Goal: Transaction & Acquisition: Purchase product/service

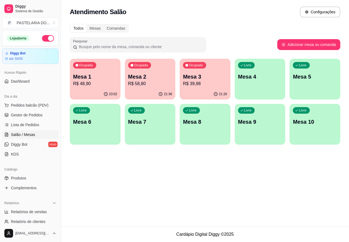
click at [96, 83] on p "R$ 48,90" at bounding box center [95, 84] width 44 height 7
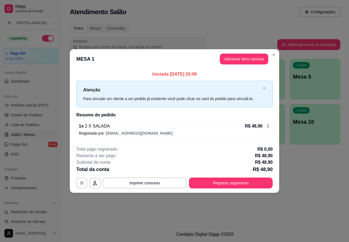
click at [272, 56] on div "Todos Mesas Comandas Pesquisar Adicionar mesa ou comanda Ocupada Mesa 1 R$ 48,9…" at bounding box center [205, 86] width 288 height 131
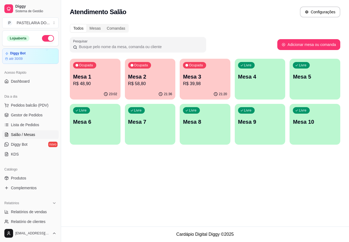
click at [161, 79] on p "Mesa 2" at bounding box center [150, 77] width 44 height 8
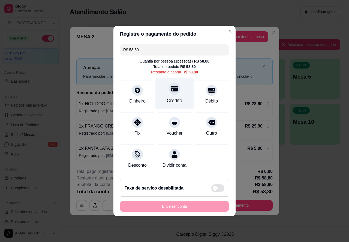
click at [171, 92] on div at bounding box center [174, 89] width 12 height 12
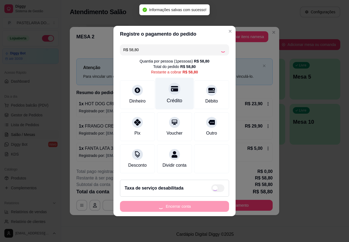
type input "R$ 0,00"
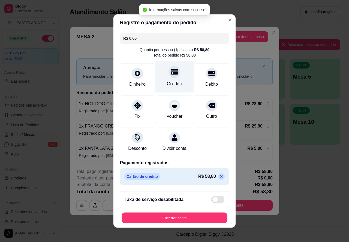
click at [166, 222] on button "Encerrar conta" at bounding box center [174, 218] width 106 height 11
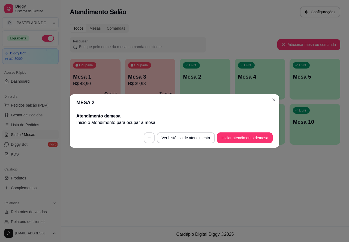
click at [146, 182] on div "Atendimento Salão Configurações Todos Mesas Comandas Pesquisar Adicionar mesa o…" at bounding box center [205, 113] width 288 height 227
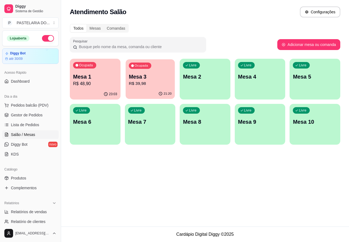
click at [156, 89] on div "21:20" at bounding box center [149, 94] width 49 height 10
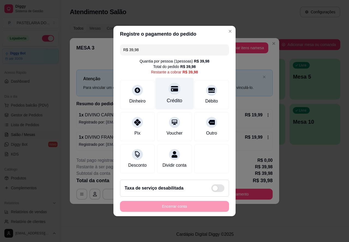
click at [171, 86] on icon at bounding box center [174, 88] width 7 height 7
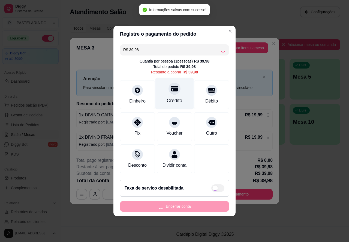
type input "R$ 0,00"
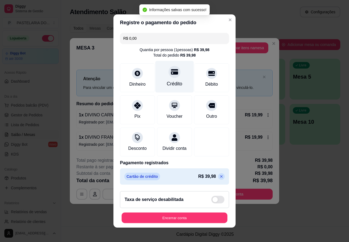
click at [170, 223] on button "Encerrar conta" at bounding box center [174, 218] width 106 height 11
click at [299, 199] on div "**********" at bounding box center [174, 121] width 349 height 242
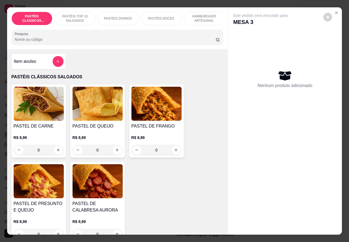
click at [272, 47] on div "Nenhum produto adicionado" at bounding box center [284, 79] width 103 height 107
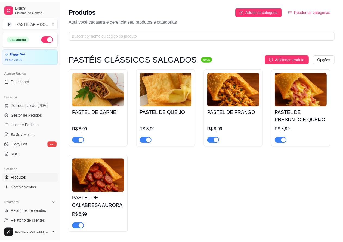
scroll to position [1626, 0]
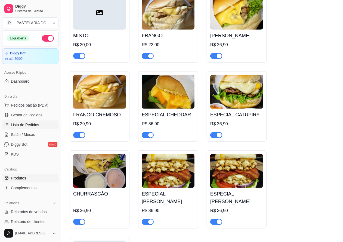
click at [32, 124] on span "Lista de Pedidos" at bounding box center [25, 124] width 28 height 5
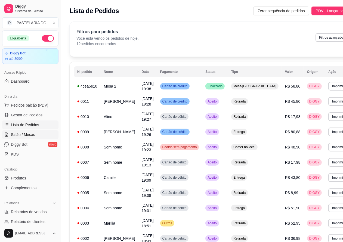
click at [27, 134] on span "Salão / Mesas" at bounding box center [23, 134] width 24 height 5
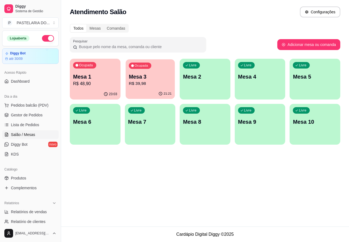
click at [156, 77] on p "Mesa 3" at bounding box center [150, 76] width 43 height 7
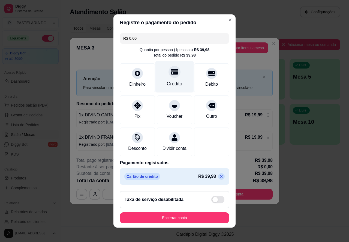
click at [168, 75] on div at bounding box center [174, 72] width 12 height 12
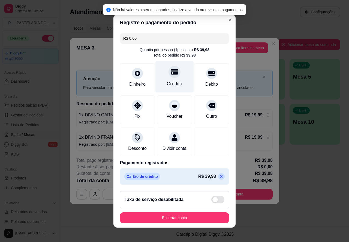
click at [184, 224] on button "Encerrar conta" at bounding box center [174, 218] width 109 height 11
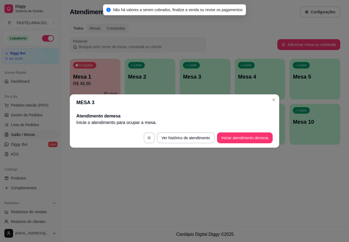
click at [229, 205] on div "Atendimento Salão Configurações Todos Mesas Comandas Pesquisar Adicionar mesa o…" at bounding box center [205, 113] width 288 height 227
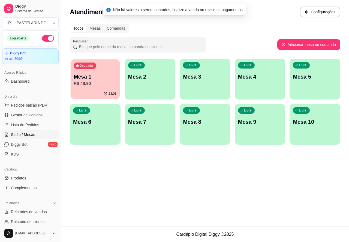
click at [102, 84] on p "R$ 48,90" at bounding box center [95, 84] width 43 height 6
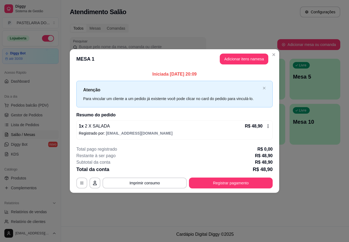
click at [291, 179] on div "Atendimento Salão Configurações Todos Mesas Comandas Pesquisar Adicionar mesa o…" at bounding box center [205, 113] width 288 height 227
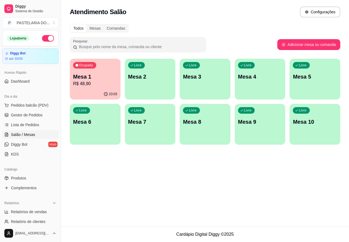
click at [156, 85] on div "Livre Mesa 2" at bounding box center [150, 76] width 51 height 34
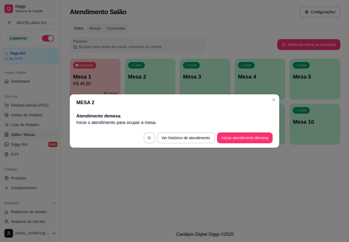
click at [287, 187] on div "Atendimento Salão Configurações Todos Mesas Comandas Pesquisar Adicionar mesa o…" at bounding box center [205, 113] width 288 height 227
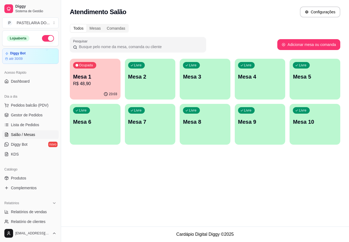
click at [264, 85] on div "Livre Mesa 4" at bounding box center [260, 76] width 51 height 34
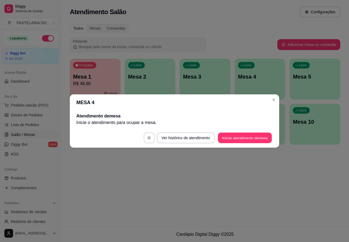
click at [242, 136] on button "Iniciar atendimento de mesa" at bounding box center [245, 138] width 54 height 11
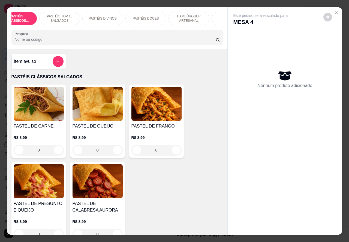
scroll to position [0, 15]
click at [64, 17] on p "PASTÉIS TOP 10 SALGADOS" at bounding box center [60, 18] width 32 height 9
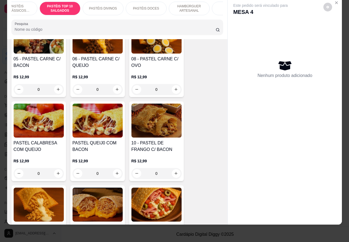
scroll to position [473, 0]
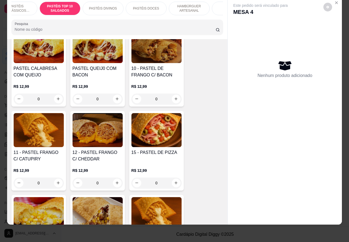
click at [53, 183] on div "0" at bounding box center [39, 183] width 50 height 11
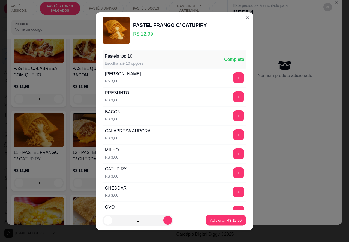
click at [211, 221] on p "Adicionar R$ 12,99" at bounding box center [226, 220] width 32 height 5
type input "1"
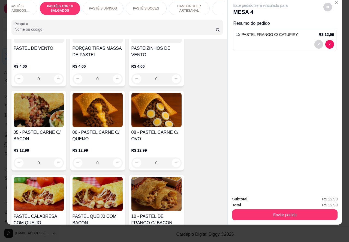
scroll to position [327, 0]
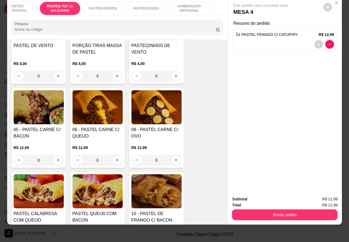
click at [101, 7] on div "PASTÉIS DIVINOS" at bounding box center [103, 9] width 41 height 14
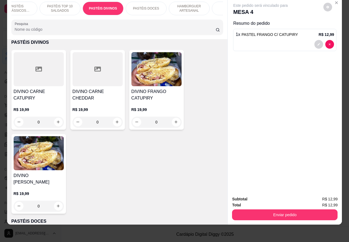
scroll to position [0, 0]
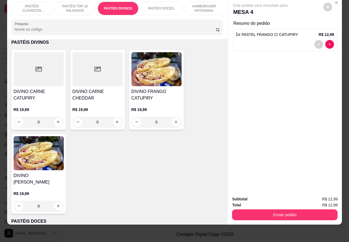
click at [39, 7] on p "PASTÉIS CLÁSSICOS SALGADOS" at bounding box center [32, 8] width 32 height 9
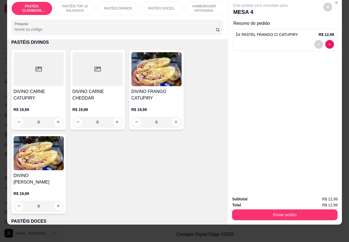
scroll to position [25, 0]
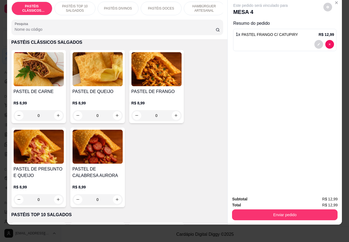
click at [115, 116] on icon "increase-product-quantity" at bounding box center [117, 116] width 4 height 4
type input "1"
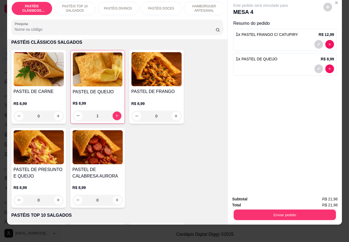
click at [263, 210] on button "Enviar pedido" at bounding box center [284, 215] width 102 height 11
click at [253, 197] on button "Não registrar e enviar pedido" at bounding box center [266, 197] width 57 height 10
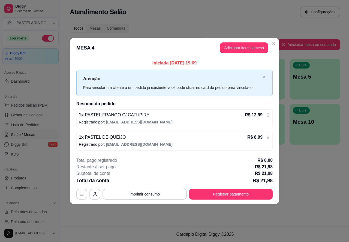
click at [85, 235] on footer "Cardápio Digital Diggy © 2025" at bounding box center [205, 235] width 288 height 16
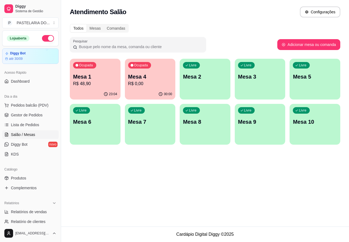
click at [77, 233] on footer "Cardápio Digital Diggy © 2025" at bounding box center [205, 235] width 288 height 16
click at [40, 106] on span "Pedidos balcão (PDV)" at bounding box center [30, 105] width 38 height 5
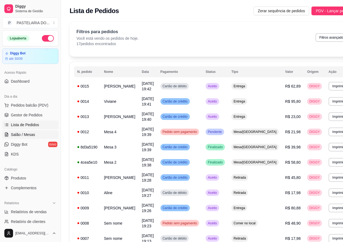
click at [32, 135] on span "Salão / Mesas" at bounding box center [23, 134] width 24 height 5
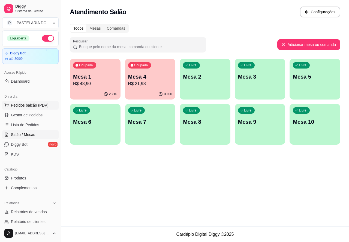
click at [43, 106] on span "Pedidos balcão (PDV)" at bounding box center [30, 105] width 38 height 5
click at [251, 22] on p "Entrega" at bounding box center [250, 24] width 13 height 5
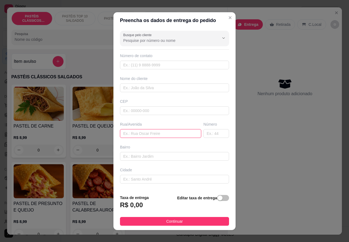
paste input "Rua Manoel Pinheiros Mattos, 960, Jardim Santa Antonieta, Marília"
type input "[STREET_ADDRESS][PERSON_NAME]"
click at [217, 198] on div "button" at bounding box center [219, 198] width 5 height 5
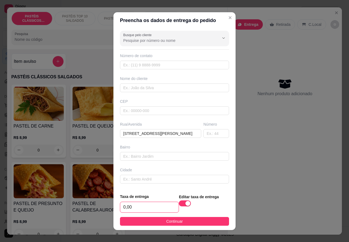
click at [123, 206] on input "0,00" at bounding box center [149, 207] width 58 height 10
type input "2,00"
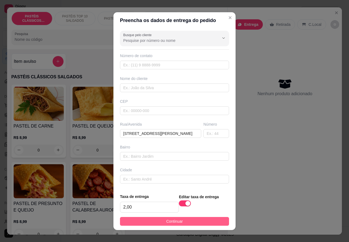
click at [200, 221] on button "Continuar" at bounding box center [174, 221] width 109 height 9
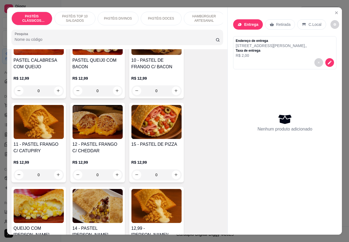
scroll to position [494, 0]
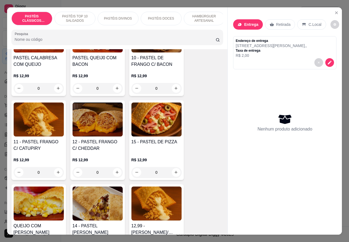
click at [153, 128] on img at bounding box center [156, 120] width 50 height 34
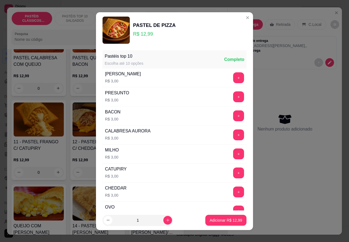
scroll to position [71, 0]
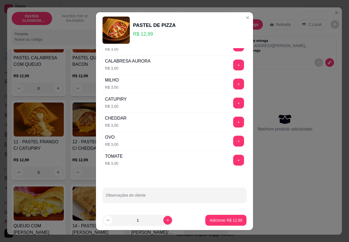
click at [143, 199] on input "Observações do cliente" at bounding box center [174, 197] width 137 height 5
type input """"""""SEM PRESUNTO"
click at [218, 221] on p "Adicionar R$ 12,99" at bounding box center [226, 220] width 32 height 5
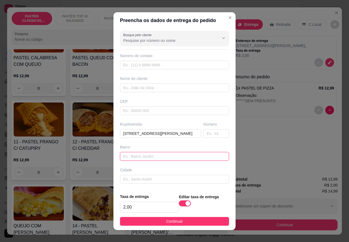
click at [123, 157] on input "text" at bounding box center [174, 156] width 109 height 9
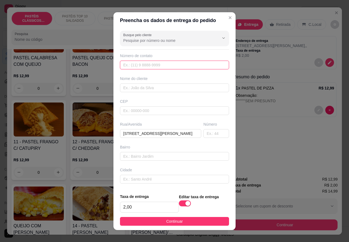
paste input "99732-2527"
type input "99732-2527"
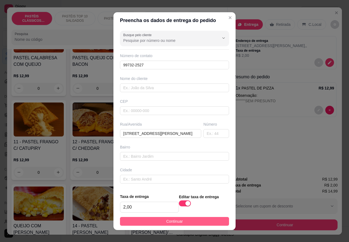
click at [201, 223] on button "Continuar" at bounding box center [174, 221] width 109 height 9
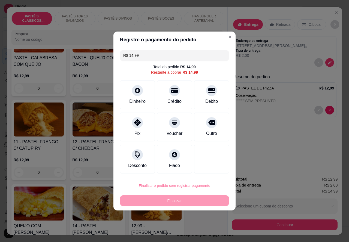
click at [206, 172] on button "Confirmar" at bounding box center [206, 170] width 19 height 8
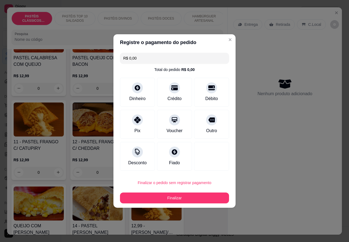
type input "R$ 0,00"
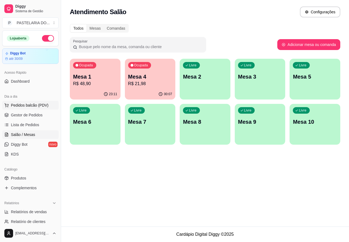
click at [39, 104] on span "Pedidos balcão (PDV)" at bounding box center [30, 105] width 38 height 5
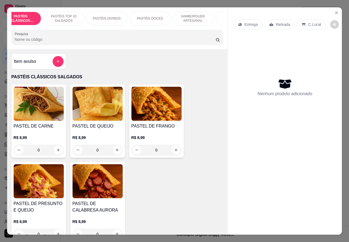
scroll to position [0, 10]
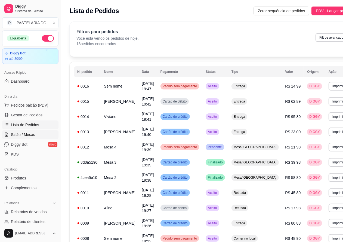
click at [29, 136] on span "Salão / Mesas" at bounding box center [23, 134] width 24 height 5
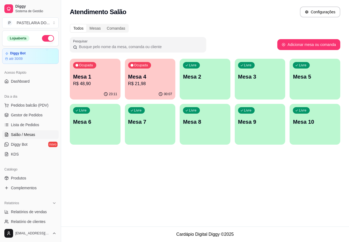
click at [152, 130] on div "Livre Mesa 7" at bounding box center [150, 121] width 51 height 34
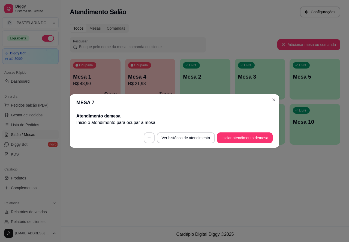
click at [229, 137] on button "Iniciar atendimento de mesa" at bounding box center [245, 138] width 56 height 11
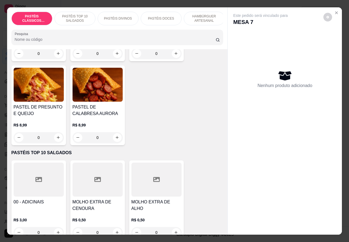
click at [78, 15] on p "PASTÉIS TOP 10 SALGADOS" at bounding box center [75, 18] width 32 height 9
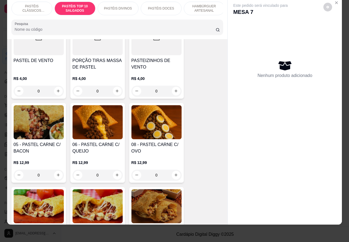
scroll to position [330, 0]
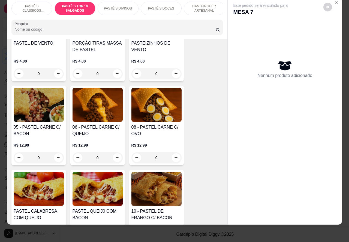
click at [53, 157] on div "0" at bounding box center [39, 158] width 50 height 11
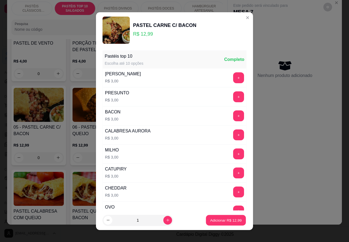
click at [212, 221] on p "Adicionar R$ 12,99" at bounding box center [226, 220] width 32 height 5
type input "1"
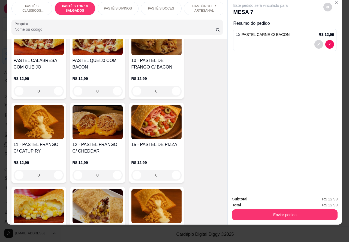
scroll to position [489, 0]
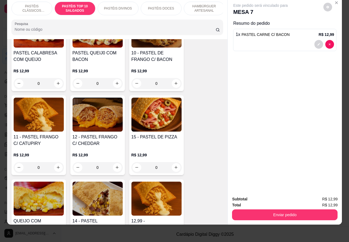
click at [114, 167] on div "0" at bounding box center [97, 167] width 50 height 11
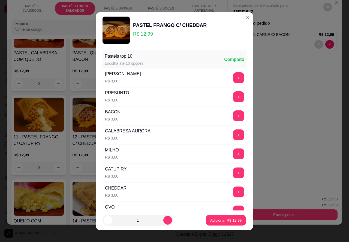
click at [214, 223] on p "Adicionar R$ 12,99" at bounding box center [226, 220] width 32 height 5
type input "1"
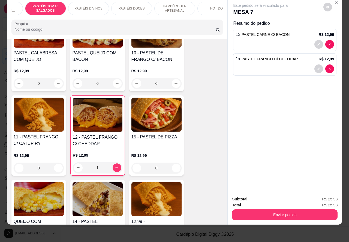
scroll to position [0, 30]
click at [134, 6] on p "PASTÉIS DOCES" at bounding box center [131, 8] width 26 height 4
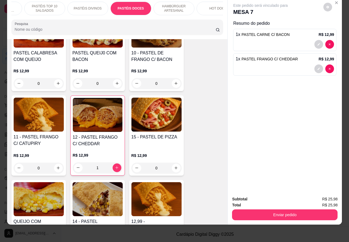
scroll to position [894, 0]
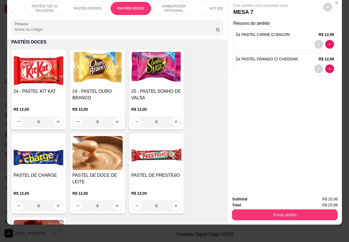
click at [57, 122] on icon "increase-product-quantity" at bounding box center [58, 121] width 3 height 3
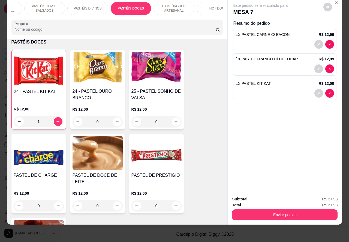
type input "1"
click at [115, 120] on icon "increase-product-quantity" at bounding box center [117, 122] width 4 height 4
type input "1"
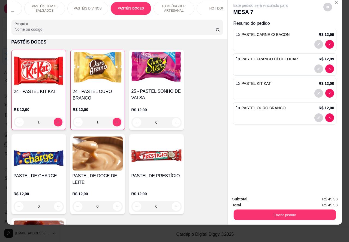
click at [259, 213] on button "Enviar pedido" at bounding box center [284, 215] width 102 height 11
click at [261, 195] on button "Não registrar e enviar pedido" at bounding box center [266, 197] width 55 height 10
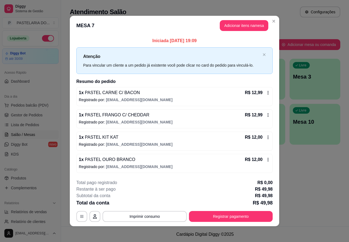
click at [308, 160] on div "Atendimento Salão Configurações Todos Mesas Comandas Pesquisar Adicionar mesa o…" at bounding box center [205, 113] width 288 height 227
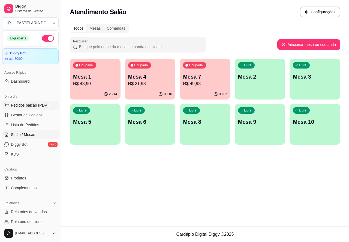
click at [42, 106] on span "Pedidos balcão (PDV)" at bounding box center [30, 105] width 38 height 5
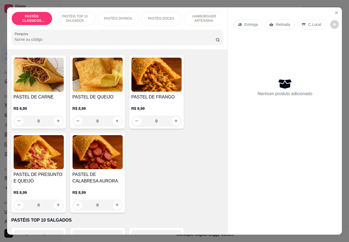
scroll to position [29, 0]
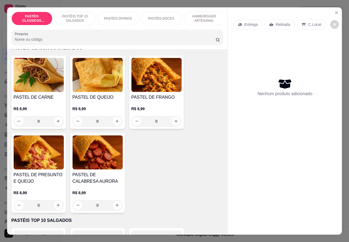
click at [115, 123] on icon "increase-product-quantity" at bounding box center [117, 121] width 4 height 4
type input "1"
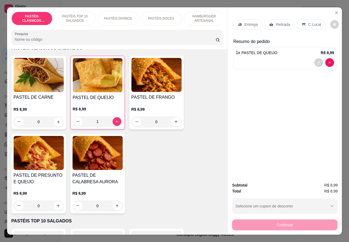
click at [57, 123] on icon "increase-product-quantity" at bounding box center [58, 122] width 3 height 3
type input "1"
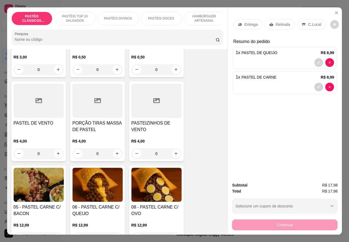
scroll to position [262, 0]
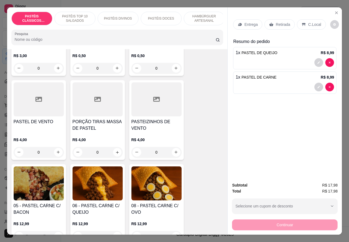
click at [115, 153] on icon "increase-product-quantity" at bounding box center [117, 152] width 4 height 4
type input "1"
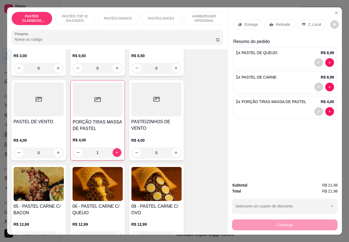
click at [272, 108] on div at bounding box center [284, 111] width 98 height 9
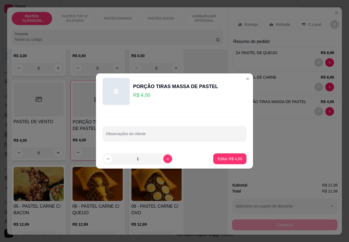
click at [136, 136] on div "Observações do cliente" at bounding box center [174, 133] width 144 height 15
type input """"""""COMER AQUII"""""""""""
click at [221, 157] on p "Editar R$ 4,00" at bounding box center [230, 158] width 24 height 5
type input "0"
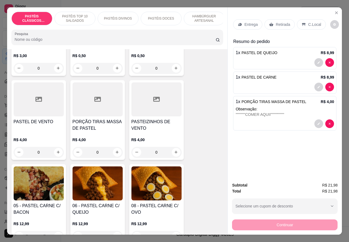
click at [285, 22] on p "Retirada" at bounding box center [282, 24] width 14 height 5
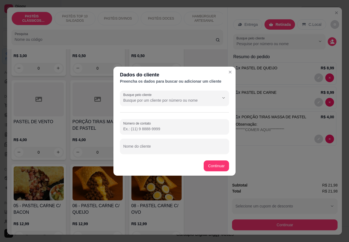
click at [232, 72] on icon "Close" at bounding box center [230, 72] width 4 height 4
click at [162, 102] on input "Busque pelo cliente" at bounding box center [166, 100] width 87 height 5
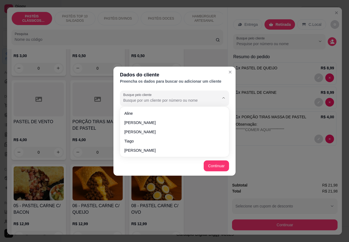
type input "C"
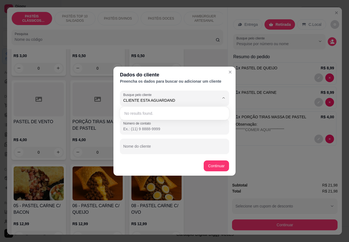
type input "CLIENTE ESTA AGUARDANDO"
click at [214, 164] on button "Continuar" at bounding box center [215, 166] width 25 height 11
click at [213, 165] on button "Continuar" at bounding box center [216, 166] width 25 height 11
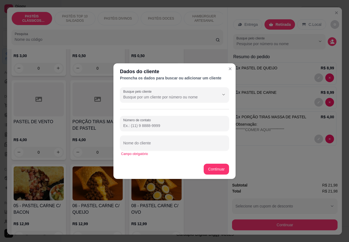
click at [230, 71] on button "Close" at bounding box center [230, 69] width 9 height 9
click at [230, 69] on div "Entrega Retirada C.Local Busque pelo cliente Resumo do pedido 1 x PASTEL DE QUE…" at bounding box center [284, 92] width 114 height 171
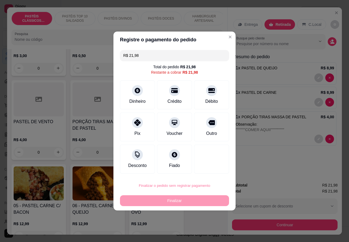
click at [210, 168] on button "Confirmar" at bounding box center [207, 170] width 20 height 8
type input "0"
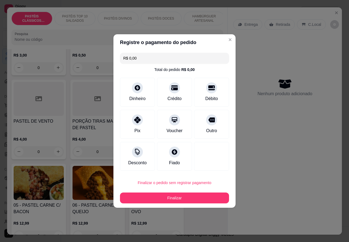
type input "R$ 0,00"
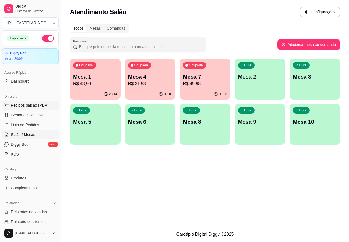
click at [33, 106] on span "Pedidos balcão (PDV)" at bounding box center [30, 105] width 38 height 5
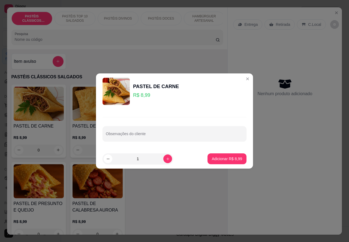
click at [240, 80] on div "Nenhum produto adicionado" at bounding box center [284, 87] width 103 height 107
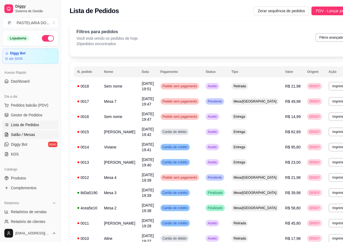
click at [24, 134] on span "Salão / Mesas" at bounding box center [23, 134] width 24 height 5
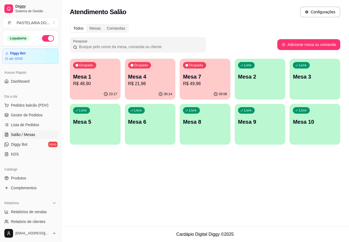
click at [110, 83] on p "R$ 48,90" at bounding box center [95, 84] width 44 height 7
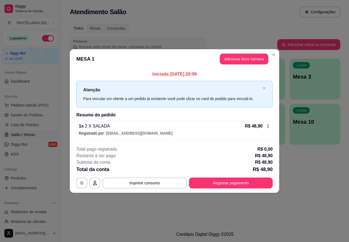
checkbox input "true"
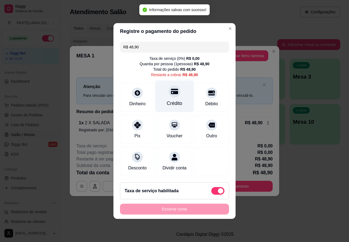
click at [175, 87] on div at bounding box center [174, 92] width 12 height 12
type input "R$ 0,00"
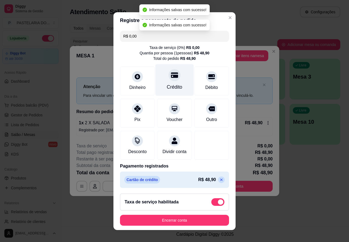
click at [191, 218] on button "Encerrar conta" at bounding box center [174, 220] width 109 height 11
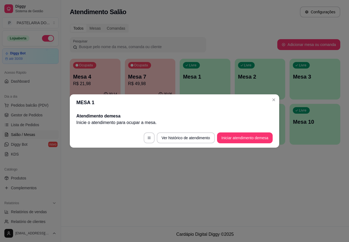
click at [298, 178] on div "Atendimento Salão Configurações Todos Mesas Comandas Pesquisar Adicionar mesa o…" at bounding box center [205, 113] width 288 height 227
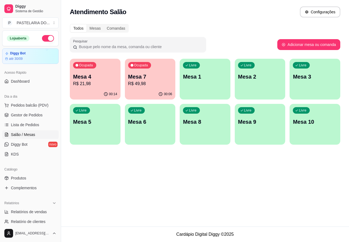
click at [204, 84] on div "Livre Mesa 1" at bounding box center [205, 76] width 51 height 34
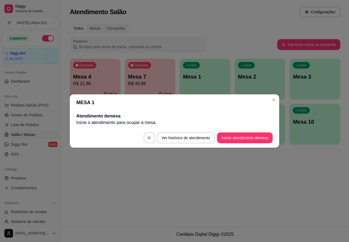
click at [237, 138] on button "Iniciar atendimento de mesa" at bounding box center [245, 138] width 56 height 11
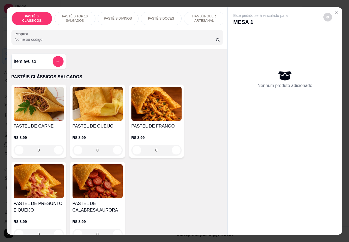
click at [202, 14] on p "HAMBÚRGUER ARTESANAL" at bounding box center [204, 18] width 32 height 9
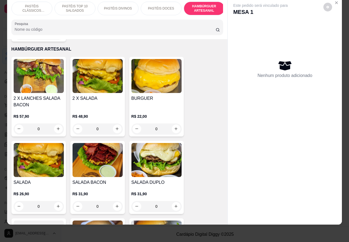
click at [34, 5] on p "PASTÉIS CLÁSSICOS SALGADOS" at bounding box center [32, 8] width 32 height 9
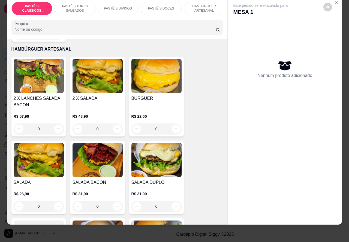
scroll to position [25, 0]
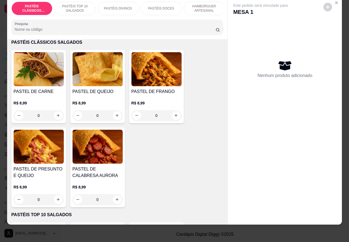
click at [57, 116] on icon "increase-product-quantity" at bounding box center [58, 115] width 3 height 3
type input "1"
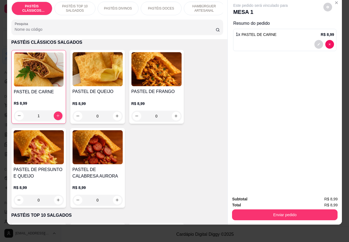
click at [205, 5] on p "HAMBÚRGUER ARTESANAL" at bounding box center [204, 8] width 32 height 9
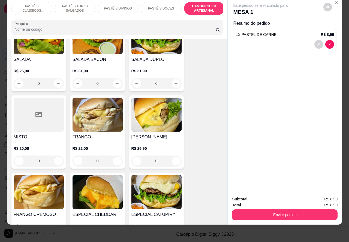
scroll to position [1287, 0]
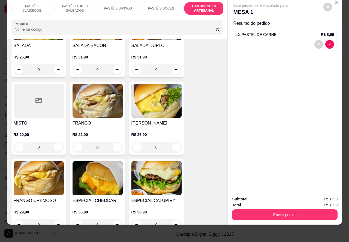
click at [173, 142] on div "0" at bounding box center [156, 147] width 50 height 11
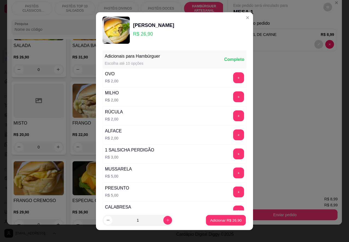
click at [217, 221] on p "Adicionar R$ 26,90" at bounding box center [226, 220] width 32 height 5
type input "1"
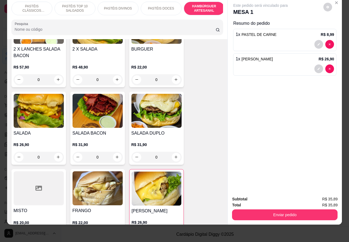
scroll to position [1198, 0]
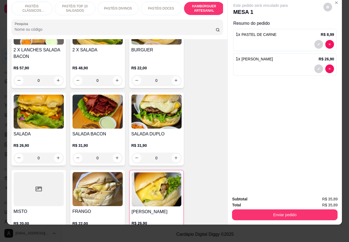
click at [55, 153] on div "0" at bounding box center [39, 158] width 50 height 11
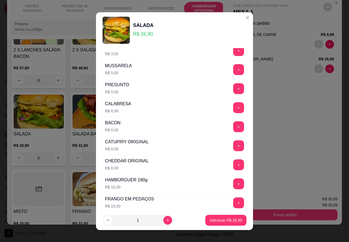
scroll to position [104, 0]
click at [233, 148] on button "+" at bounding box center [238, 145] width 11 height 11
click at [215, 221] on p "Adicionar R$ 34,90" at bounding box center [225, 220] width 32 height 5
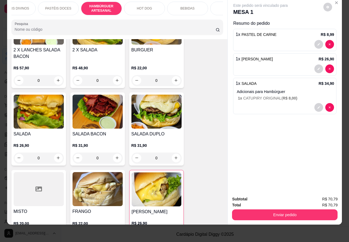
scroll to position [0, 0]
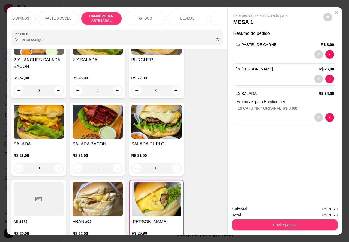
click at [189, 16] on p "BEBIDAS" at bounding box center [187, 18] width 14 height 4
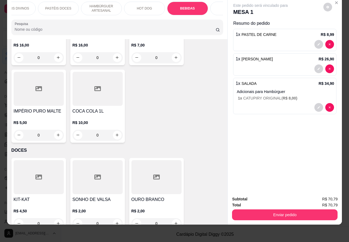
scroll to position [2047, 0]
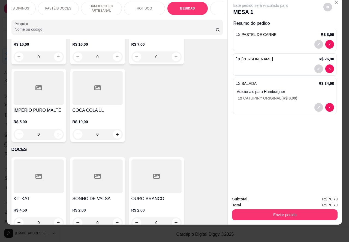
click at [115, 132] on icon "increase-product-quantity" at bounding box center [117, 134] width 4 height 4
type input "1"
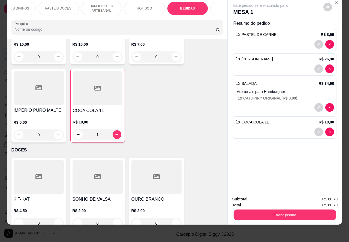
click at [260, 210] on button "Enviar pedido" at bounding box center [284, 215] width 102 height 11
click at [255, 197] on button "Não registrar e enviar pedido" at bounding box center [266, 197] width 55 height 10
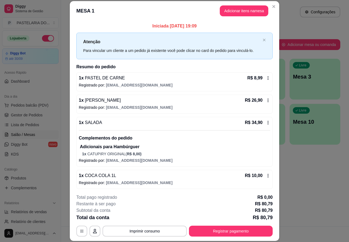
click at [309, 187] on div "Atendimento Salão Configurações Todos Mesas Comandas Pesquisar Adicionar mesa o…" at bounding box center [205, 113] width 288 height 227
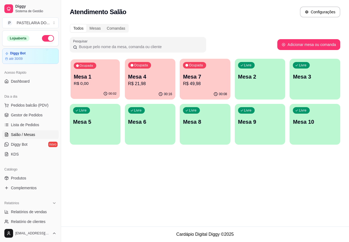
click at [107, 78] on p "Mesa 1" at bounding box center [95, 76] width 43 height 7
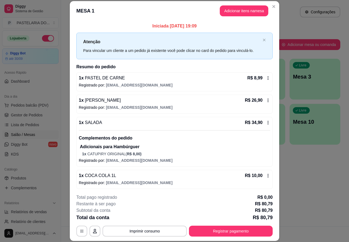
click at [302, 179] on div "Atendimento Salão Configurações Todos Mesas Comandas Pesquisar Adicionar mesa o…" at bounding box center [205, 113] width 288 height 227
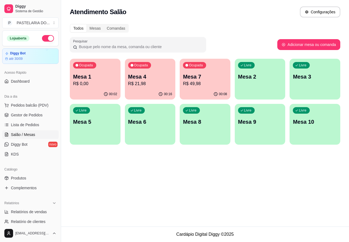
click at [32, 133] on span "Salão / Mesas" at bounding box center [23, 134] width 24 height 5
click at [31, 122] on span "Lista de Pedidos" at bounding box center [25, 124] width 28 height 5
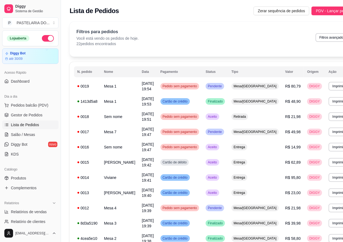
click at [329, 86] on button "Imprimir" at bounding box center [338, 86] width 19 height 9
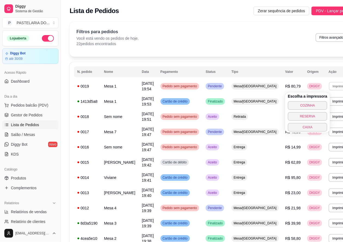
click at [303, 104] on button "COZINHA" at bounding box center [307, 105] width 39 height 9
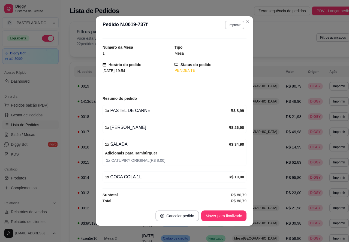
scroll to position [1, 0]
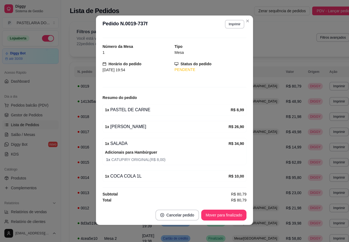
click at [304, 169] on td "DIGGY" at bounding box center [315, 162] width 22 height 15
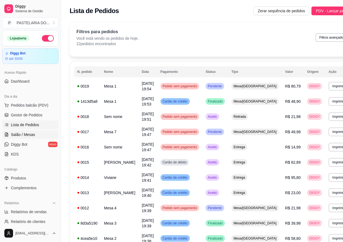
click at [31, 134] on span "Salão / Mesas" at bounding box center [23, 134] width 24 height 5
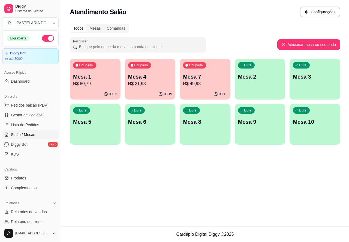
click at [158, 86] on p "R$ 21,98" at bounding box center [150, 84] width 44 height 7
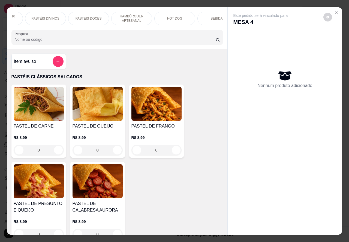
scroll to position [0, 75]
click at [208, 17] on p "BEBIDAS" at bounding box center [215, 18] width 14 height 4
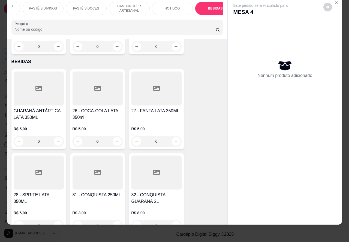
scroll to position [1712, 0]
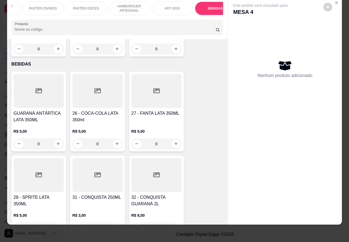
click at [57, 142] on icon "increase-product-quantity" at bounding box center [58, 143] width 3 height 3
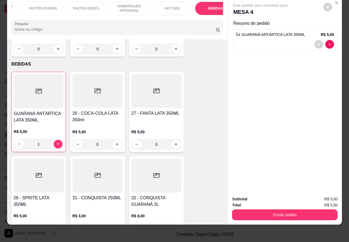
type input "0"
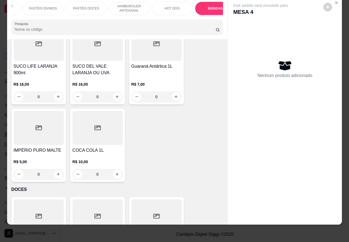
scroll to position [2007, 0]
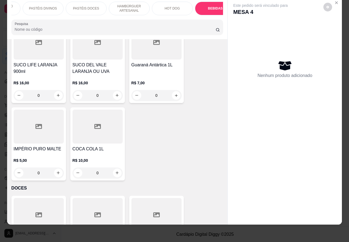
click at [174, 93] on icon "increase-product-quantity" at bounding box center [176, 95] width 4 height 4
click at [174, 94] on icon "increase-product-quantity" at bounding box center [175, 95] width 3 height 3
type input "1"
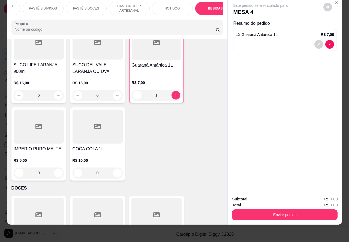
click at [262, 211] on button "Enviar pedido" at bounding box center [284, 215] width 105 height 11
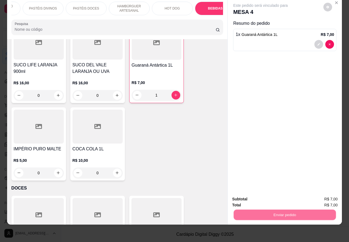
click at [259, 198] on button "Não registrar e enviar pedido" at bounding box center [266, 197] width 55 height 10
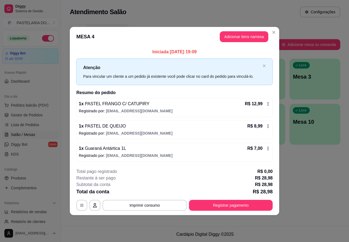
click at [43, 106] on span "Pedidos balcão (PDV)" at bounding box center [30, 105] width 38 height 5
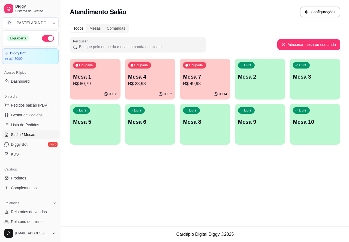
click at [95, 82] on div "PASTEL DE CARNE R$ 8,99 Observações do cliente 1 Adicionar R$ 8,99" at bounding box center [175, 121] width 358 height 249
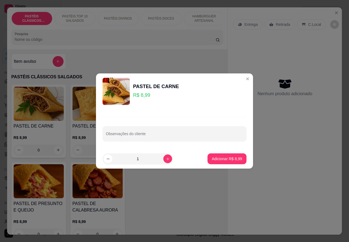
click at [245, 81] on icon "Close" at bounding box center [247, 79] width 4 height 4
click at [219, 157] on p "Adicionar R$ 8,99" at bounding box center [227, 158] width 30 height 5
type input "1"
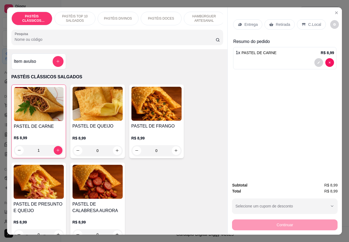
click at [335, 12] on icon "Close" at bounding box center [336, 13] width 2 height 2
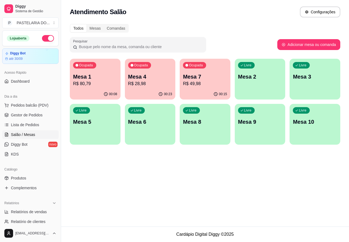
click at [99, 84] on p "R$ 80,79" at bounding box center [95, 84] width 44 height 7
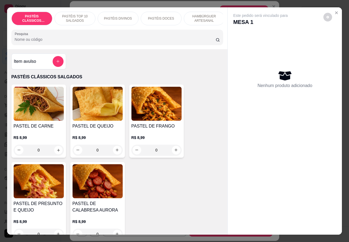
click at [56, 152] on icon "increase-product-quantity" at bounding box center [58, 150] width 4 height 4
type input "1"
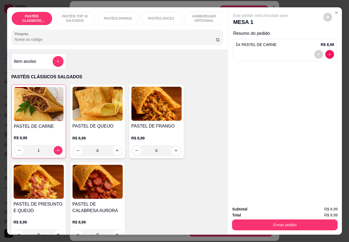
click at [266, 224] on button "Enviar pedido" at bounding box center [284, 225] width 105 height 11
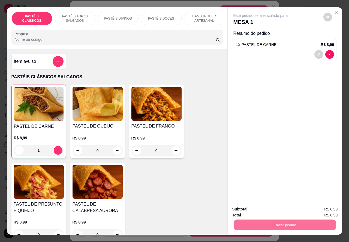
click at [250, 210] on button "Não registrar e enviar pedido" at bounding box center [266, 209] width 55 height 10
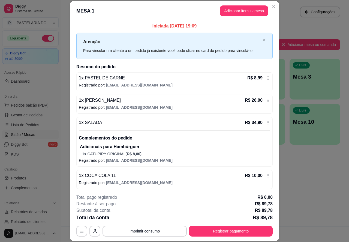
scroll to position [24, 0]
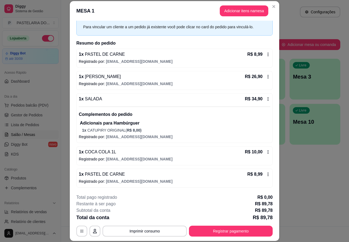
click at [35, 125] on span "Lista de Pedidos" at bounding box center [25, 124] width 28 height 5
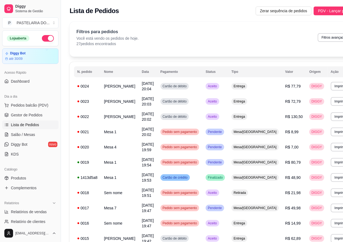
click at [331, 86] on button "Imprimir" at bounding box center [340, 86] width 19 height 9
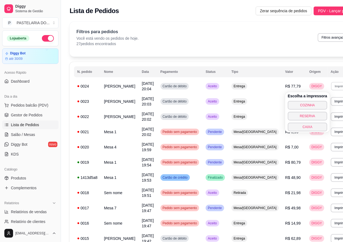
click at [308, 105] on button "COZINHA" at bounding box center [307, 105] width 39 height 9
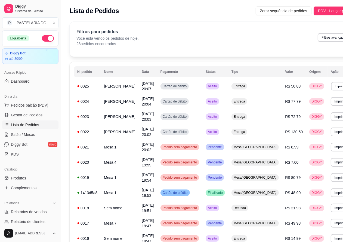
click at [332, 89] on button "Imprimir" at bounding box center [341, 86] width 19 height 8
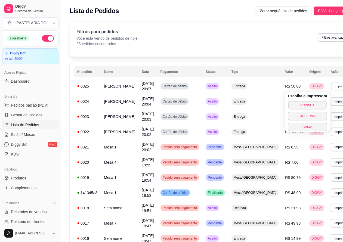
click at [313, 108] on button "COZINHA" at bounding box center [308, 105] width 38 height 8
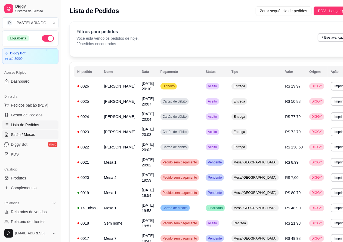
click at [29, 136] on span "Salão / Mesas" at bounding box center [23, 134] width 24 height 5
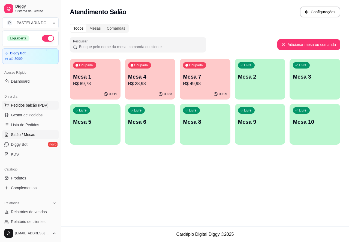
click at [42, 107] on span "Pedidos balcão (PDV)" at bounding box center [30, 105] width 38 height 5
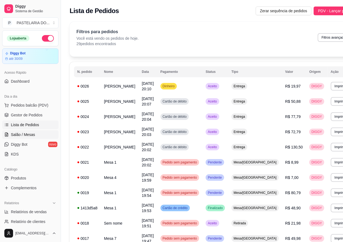
click at [36, 135] on link "Salão / Mesas" at bounding box center [30, 134] width 56 height 9
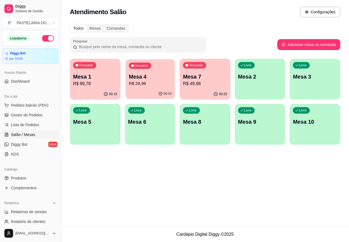
click at [158, 86] on p "R$ 28,98" at bounding box center [150, 84] width 43 height 6
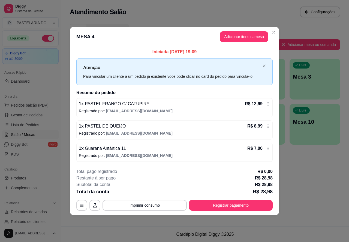
click at [163, 206] on button "Imprimir consumo" at bounding box center [144, 205] width 84 height 11
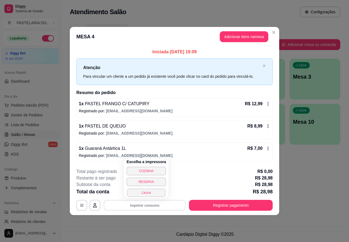
click at [154, 194] on button "CAIXA" at bounding box center [146, 193] width 38 height 8
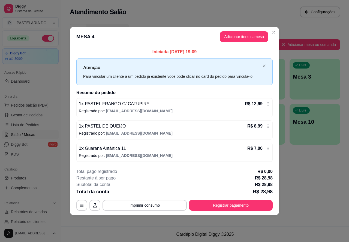
click at [273, 32] on div "Todos Mesas Comandas" at bounding box center [205, 28] width 270 height 9
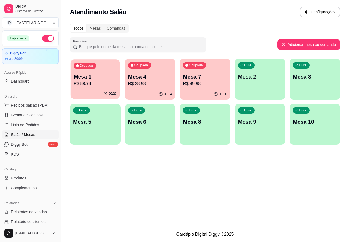
click at [111, 79] on p "Mesa 1" at bounding box center [95, 76] width 43 height 7
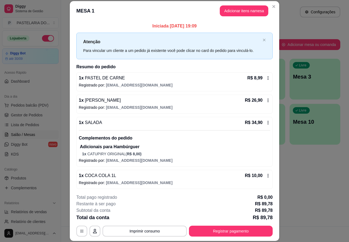
scroll to position [24, 0]
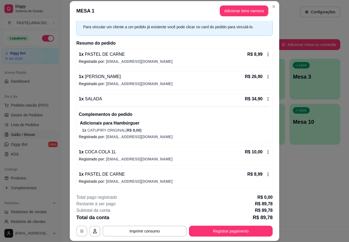
click at [164, 234] on button "Imprimir consumo" at bounding box center [144, 231] width 84 height 11
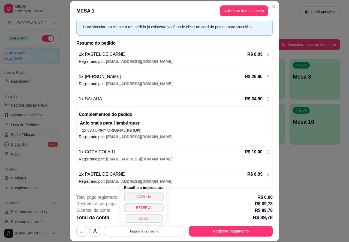
click at [153, 221] on button "CAIXA" at bounding box center [143, 219] width 38 height 8
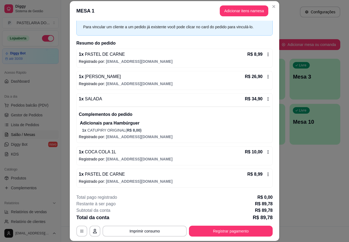
click at [296, 188] on div "Atendimento Salão Configurações Todos Mesas Comandas Pesquisar Adicionar mesa o…" at bounding box center [205, 113] width 288 height 227
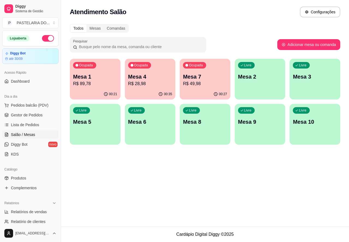
click at [206, 83] on p "R$ 49,98" at bounding box center [205, 84] width 44 height 7
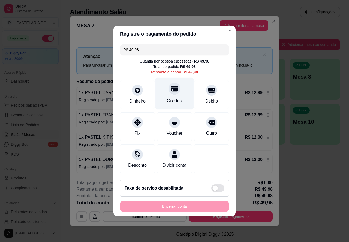
click at [171, 89] on icon at bounding box center [174, 88] width 7 height 5
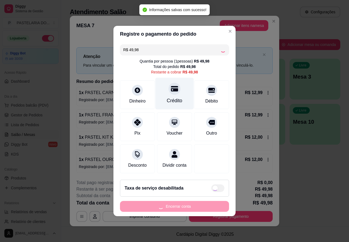
type input "R$ 0,00"
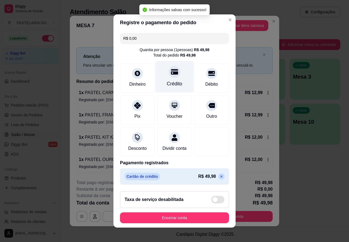
click at [222, 17] on header "MESA 7 Adicionar itens na mesa" at bounding box center [174, 26] width 209 height 20
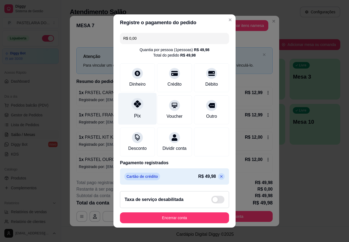
click at [135, 105] on icon at bounding box center [137, 104] width 7 height 7
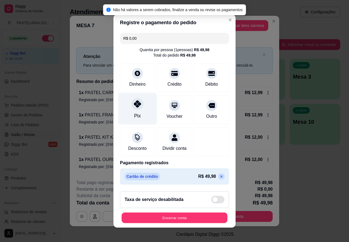
click at [186, 221] on button "Encerrar conta" at bounding box center [174, 218] width 106 height 11
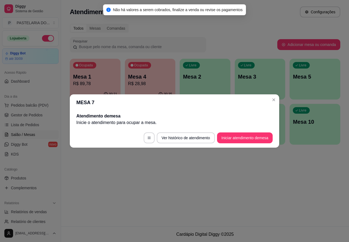
click at [187, 188] on div "Atendimento Salão Configurações Todos Mesas Comandas Pesquisar Adicionar mesa o…" at bounding box center [205, 113] width 288 height 227
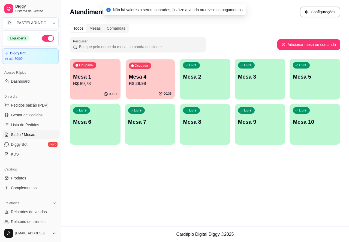
click at [154, 83] on p "R$ 28,98" at bounding box center [150, 84] width 43 height 6
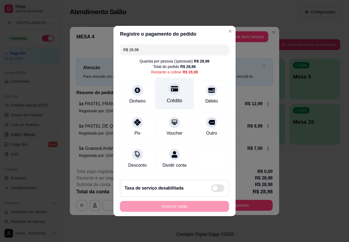
click at [172, 87] on icon at bounding box center [174, 88] width 7 height 5
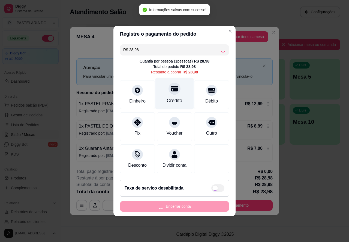
type input "R$ 0,00"
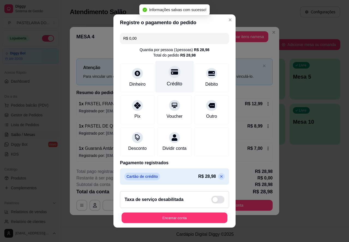
click at [156, 218] on button "Encerrar conta" at bounding box center [174, 218] width 106 height 11
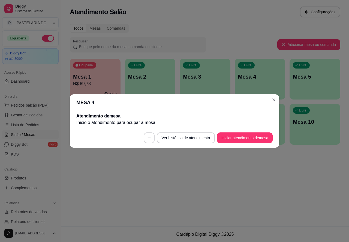
click at [182, 186] on div "Atendimento Salão Configurações Todos Mesas Comandas Pesquisar Adicionar mesa o…" at bounding box center [205, 113] width 288 height 227
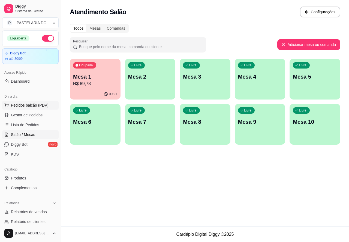
click at [41, 105] on span "Pedidos balcão (PDV)" at bounding box center [30, 105] width 38 height 5
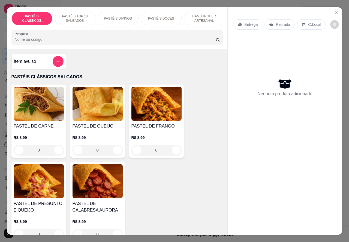
click at [196, 16] on p "HAMBÚRGUER ARTESANAL" at bounding box center [204, 18] width 32 height 9
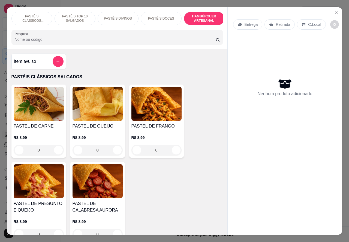
scroll to position [13, 0]
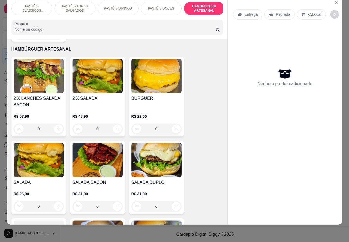
click at [117, 124] on div "0" at bounding box center [97, 129] width 50 height 11
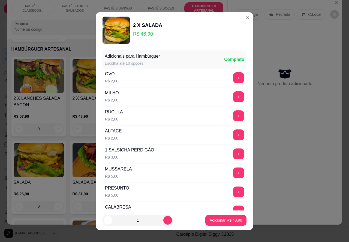
click at [243, 20] on button "Close" at bounding box center [247, 17] width 9 height 9
click at [239, 18] on div "Entrega Retirada C.Local" at bounding box center [284, 14] width 103 height 19
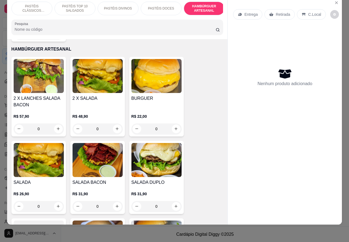
click at [248, 12] on p "Entrega" at bounding box center [250, 14] width 13 height 5
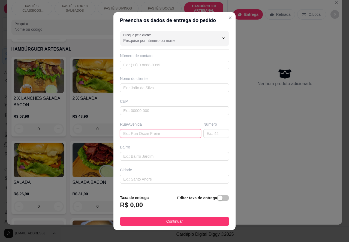
click at [149, 132] on input "text" at bounding box center [160, 133] width 81 height 9
type input "[PERSON_NAME]"
click at [203, 135] on input "text" at bounding box center [216, 133] width 26 height 9
type input "35"
click at [217, 201] on div "button" at bounding box center [219, 198] width 5 height 5
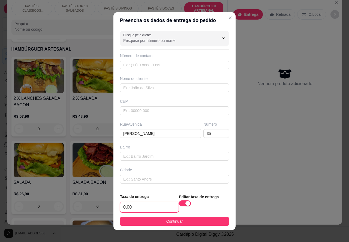
click at [122, 209] on input "0,00" at bounding box center [149, 207] width 58 height 10
type input "1,00"
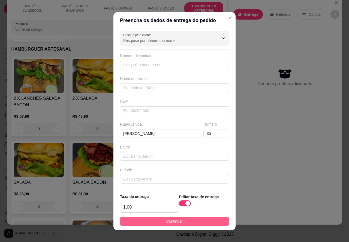
click at [203, 220] on button "Continuar" at bounding box center [174, 221] width 109 height 9
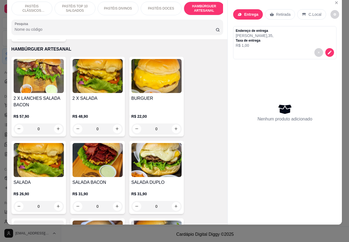
click at [117, 124] on div "0" at bounding box center [97, 129] width 50 height 11
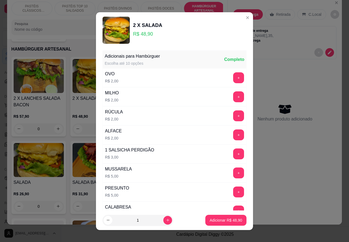
click at [213, 221] on p "Adicionar R$ 48,90" at bounding box center [225, 220] width 32 height 5
type input "1"
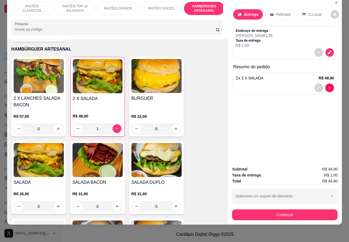
click at [328, 50] on icon "decrease-product-quantity" at bounding box center [329, 52] width 5 height 5
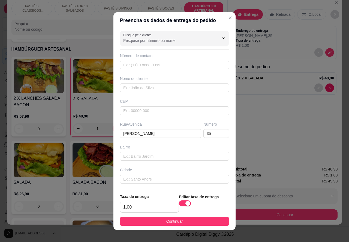
click at [143, 40] on input "Busque pelo cliente" at bounding box center [166, 40] width 87 height 5
click at [171, 115] on input "text" at bounding box center [174, 111] width 109 height 9
click at [139, 63] on input "text" at bounding box center [174, 65] width 109 height 9
type input "[PHONE_NUMBER]"
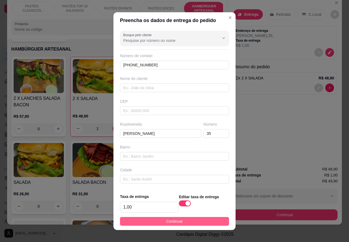
click at [194, 223] on button "Continuar" at bounding box center [174, 221] width 109 height 9
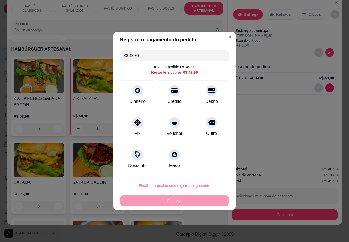
click at [212, 171] on button "Confirmar" at bounding box center [206, 170] width 19 height 8
type input "0"
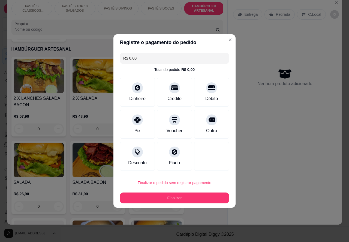
type input "R$ 0,00"
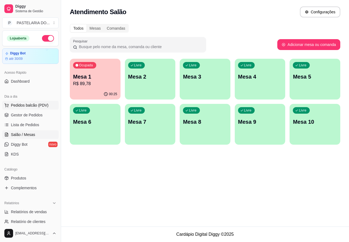
click at [41, 104] on span "Pedidos balcão (PDV)" at bounding box center [30, 105] width 38 height 5
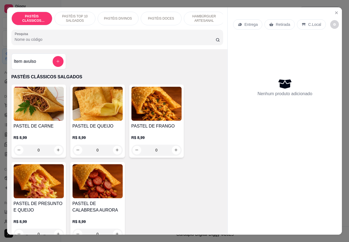
click at [206, 16] on p "HAMBÚRGUER ARTESANAL" at bounding box center [204, 18] width 32 height 9
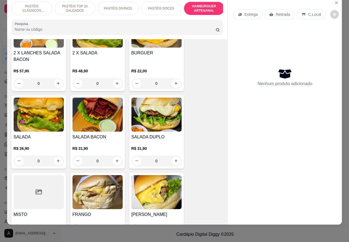
scroll to position [1216, 0]
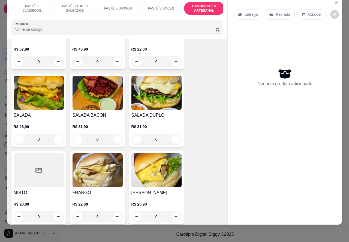
click at [114, 134] on div "0" at bounding box center [97, 139] width 50 height 11
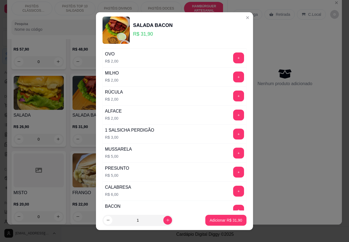
scroll to position [34, 0]
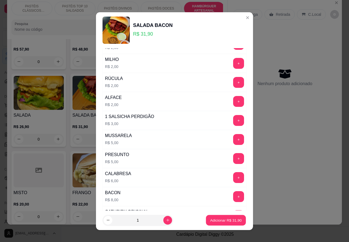
click at [214, 223] on p "Adicionar R$ 31,90" at bounding box center [226, 220] width 32 height 5
type input "1"
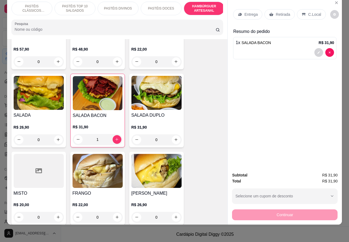
click at [285, 48] on div at bounding box center [284, 52] width 98 height 9
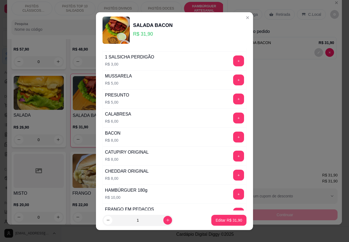
scroll to position [148, 0]
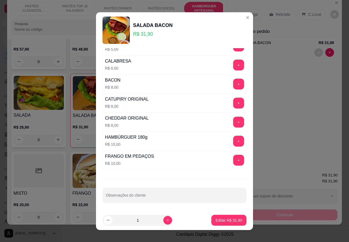
click at [168, 195] on input "Observações do cliente" at bounding box center [174, 197] width 137 height 5
type input "e"
type input "[PERSON_NAME] VEM RETIRAR"
click at [220, 220] on p "Editar R$ 31,90" at bounding box center [229, 220] width 26 height 5
type input "0"
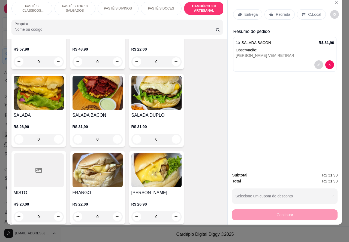
click at [278, 12] on p "Retirada" at bounding box center [282, 14] width 14 height 5
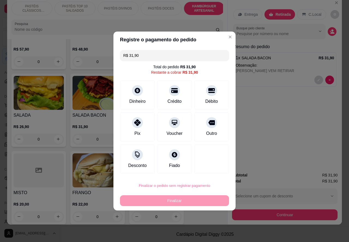
click at [209, 170] on button "Confirmar" at bounding box center [207, 170] width 20 height 8
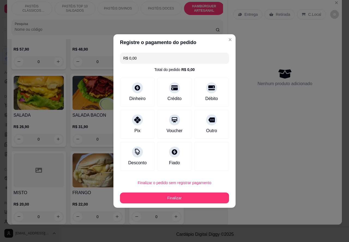
type input "R$ 0,00"
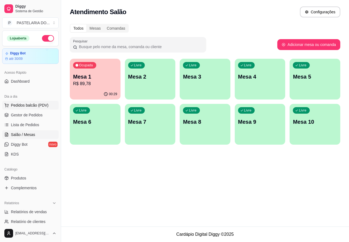
click at [47, 104] on span "Pedidos balcão (PDV)" at bounding box center [30, 105] width 38 height 5
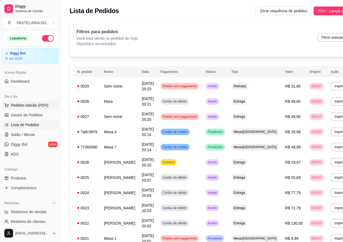
click at [38, 106] on span "Pedidos balcão (PDV)" at bounding box center [30, 105] width 38 height 5
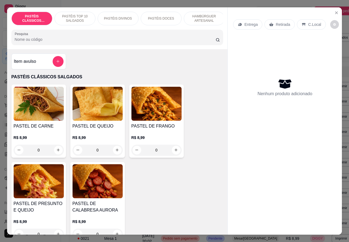
click at [81, 16] on p "PASTÉIS TOP 10 SALGADOS" at bounding box center [75, 18] width 32 height 9
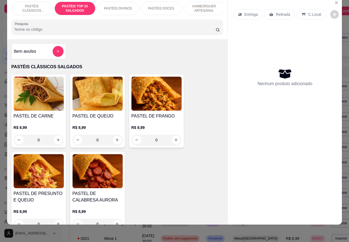
click at [38, 4] on p "PASTÉIS CLÁSSICOS SALGADOS" at bounding box center [32, 8] width 32 height 9
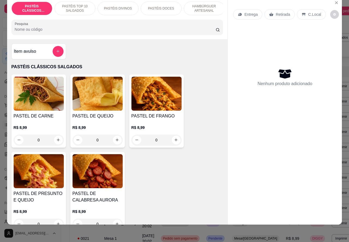
scroll to position [25, 0]
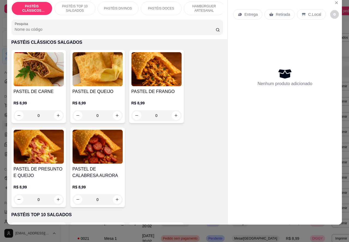
click at [57, 200] on icon "increase-product-quantity" at bounding box center [58, 199] width 3 height 3
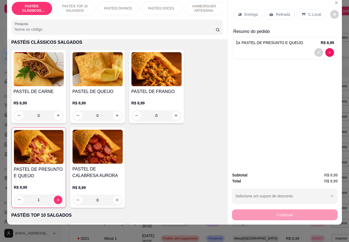
click at [56, 201] on icon "increase-product-quantity" at bounding box center [58, 200] width 4 height 4
type input "2"
click at [269, 48] on div at bounding box center [284, 52] width 98 height 9
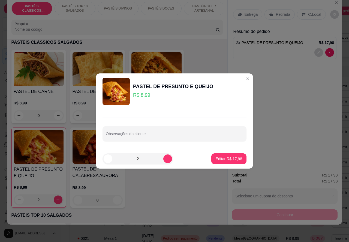
click at [156, 137] on input "Observações do cliente" at bounding box center [174, 135] width 137 height 5
click at [132, 135] on input "cliente esta auardando" at bounding box center [174, 135] width 137 height 5
type input "cliente esta aguardando"
click at [227, 159] on p "Editar R$ 17,98" at bounding box center [228, 158] width 26 height 5
type input "0"
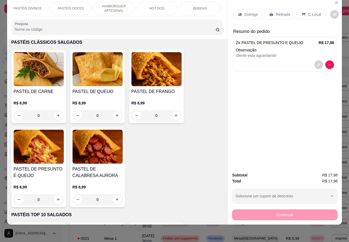
scroll to position [0, 92]
click at [203, 5] on div "BEBIDAS" at bounding box center [198, 9] width 41 height 14
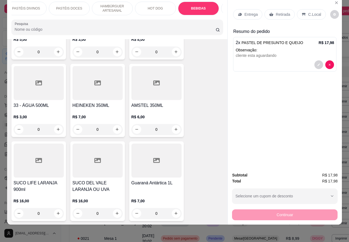
scroll to position [1909, 0]
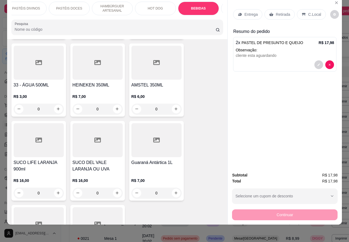
click at [56, 107] on icon "increase-product-quantity" at bounding box center [58, 109] width 4 height 4
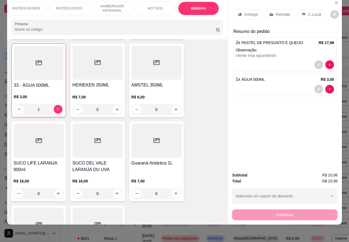
scroll to position [1909, 0]
click at [266, 208] on div "Continuar" at bounding box center [284, 214] width 105 height 12
click at [277, 12] on p "Retirada" at bounding box center [282, 14] width 14 height 5
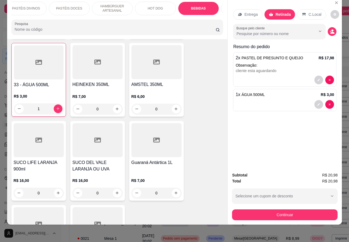
click at [271, 213] on button "Continuar" at bounding box center [284, 215] width 105 height 11
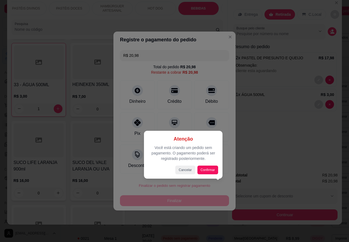
click at [213, 166] on button "Confirmar" at bounding box center [207, 170] width 21 height 9
click at [205, 167] on button "Confirmar" at bounding box center [207, 170] width 20 height 8
click at [207, 169] on button "Confirmar" at bounding box center [207, 170] width 20 height 8
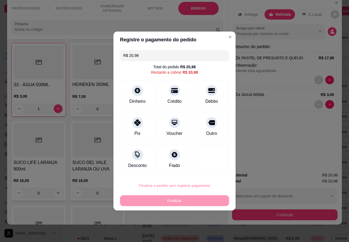
click at [205, 170] on button "Confirmar" at bounding box center [206, 170] width 20 height 8
type input "0"
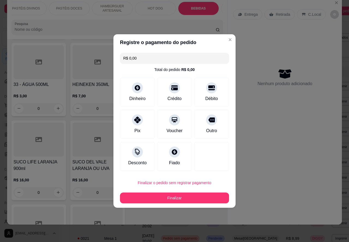
type input "R$ 0,00"
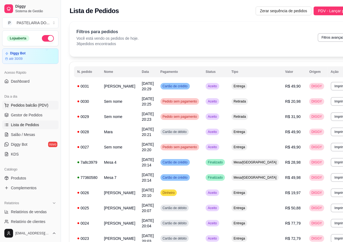
click at [43, 105] on span "Pedidos balcão (PDV)" at bounding box center [30, 105] width 38 height 5
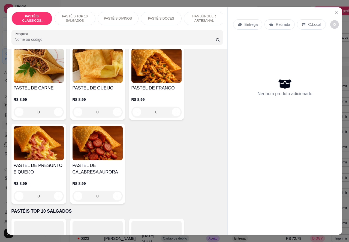
scroll to position [46, 0]
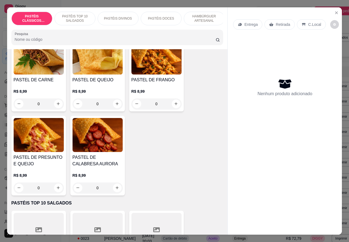
click at [57, 190] on icon "increase-product-quantity" at bounding box center [58, 188] width 3 height 3
type input "1"
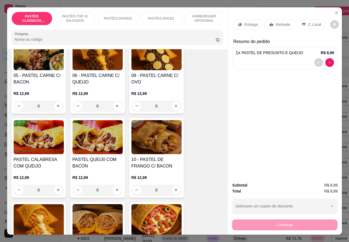
scroll to position [393, 0]
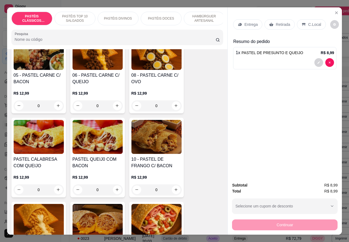
click at [114, 107] on div "0" at bounding box center [97, 106] width 50 height 11
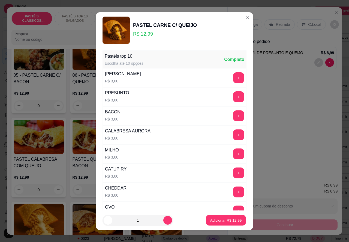
click at [206, 224] on button "Adicionar R$ 12,99" at bounding box center [226, 220] width 40 height 11
type input "1"
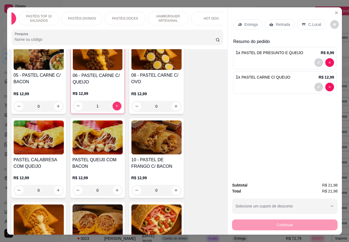
scroll to position [0, 65]
click at [100, 16] on p "PASTÉIS DOCES" at bounding box center [96, 18] width 26 height 4
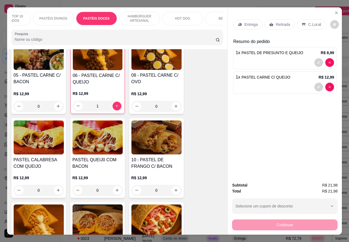
scroll to position [13, 0]
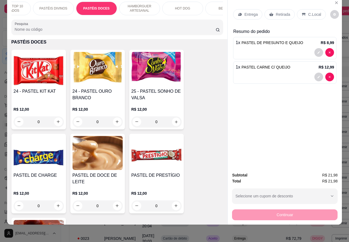
click at [174, 123] on icon "increase-product-quantity" at bounding box center [176, 122] width 4 height 4
type input "1"
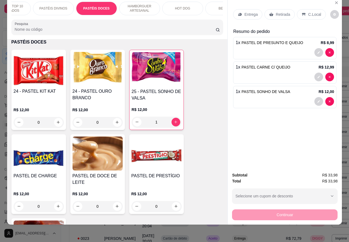
click at [269, 99] on div at bounding box center [284, 101] width 98 height 9
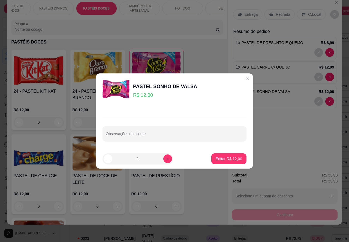
click at [168, 138] on input "Observações do cliente" at bounding box center [174, 135] width 137 height 5
type input "CLIENTE EESTA AGUARDANDO"
click at [227, 158] on p "Editar R$ 12,00" at bounding box center [229, 158] width 26 height 5
type input "0"
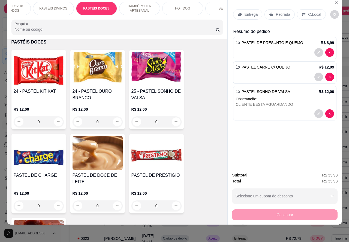
click at [282, 12] on p "Retirada" at bounding box center [282, 14] width 14 height 5
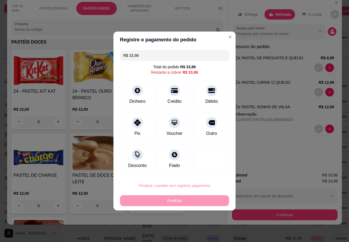
click at [212, 172] on button "Confirmar" at bounding box center [206, 170] width 19 height 8
type input "0"
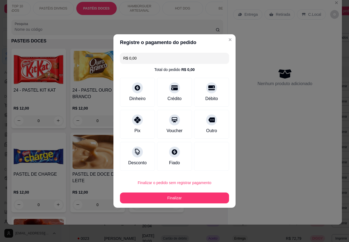
type input "R$ 0,00"
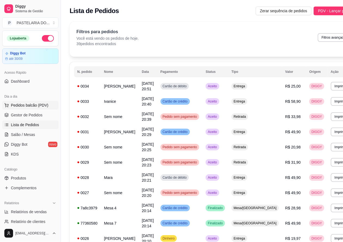
click at [41, 108] on span "Pedidos balcão (PDV)" at bounding box center [30, 105] width 38 height 5
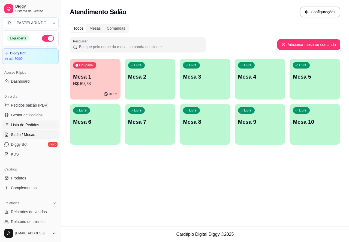
click at [37, 126] on span "Lista de Pedidos" at bounding box center [25, 124] width 28 height 5
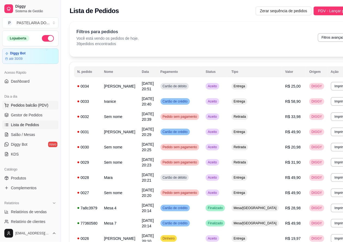
click at [42, 105] on span "Pedidos balcão (PDV)" at bounding box center [30, 105] width 38 height 5
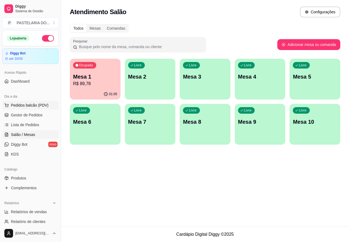
click at [157, 83] on div "Livre Mesa 2" at bounding box center [150, 76] width 51 height 34
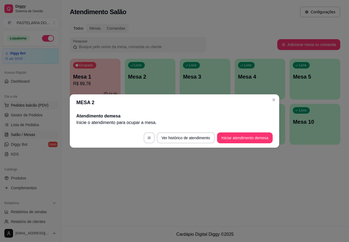
click at [160, 84] on div "Livre Mesa 2" at bounding box center [150, 76] width 51 height 34
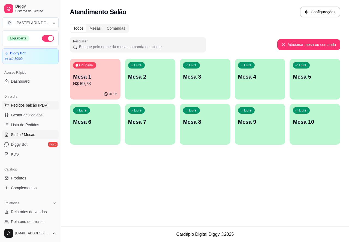
click at [156, 79] on p "Mesa 2" at bounding box center [150, 77] width 44 height 8
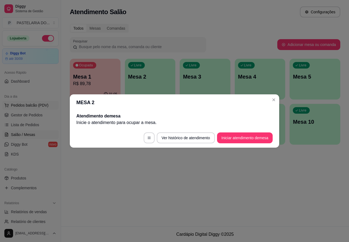
click at [244, 138] on button "Iniciar atendimento de mesa" at bounding box center [245, 138] width 56 height 11
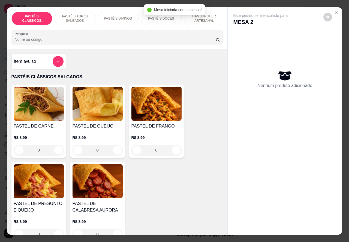
click at [215, 20] on div "HAMBÚRGUER ARTESANAL" at bounding box center [204, 19] width 41 height 14
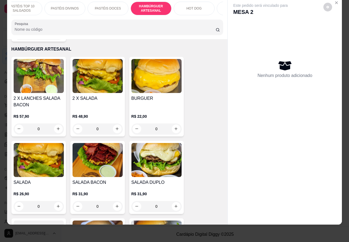
scroll to position [0, 54]
click at [194, 6] on p "HOT DOG" at bounding box center [193, 8] width 15 height 4
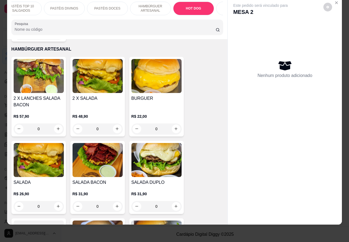
scroll to position [1639, 0]
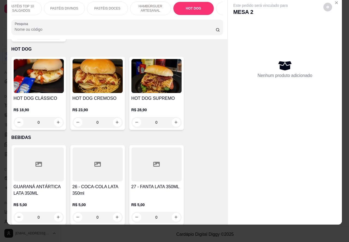
click at [176, 117] on div "0" at bounding box center [156, 122] width 50 height 11
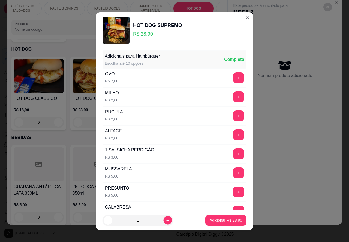
click at [166, 219] on icon "increase-product-quantity" at bounding box center [168, 220] width 4 height 4
type input "2"
click at [221, 221] on p "Adicionar R$ 57,80" at bounding box center [225, 220] width 32 height 5
type input "2"
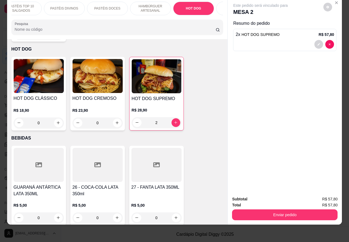
click at [115, 118] on div "0" at bounding box center [97, 123] width 50 height 11
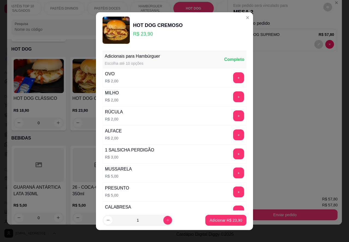
click at [166, 222] on icon "increase-product-quantity" at bounding box center [168, 220] width 4 height 4
click at [166, 218] on icon "increase-product-quantity" at bounding box center [168, 220] width 4 height 4
type input "2"
click at [221, 223] on p "Adicionar R$ 47,80" at bounding box center [225, 220] width 32 height 5
type input "2"
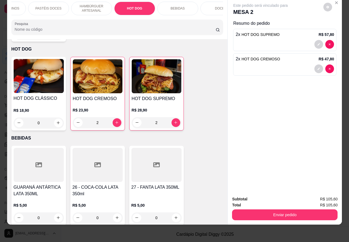
scroll to position [0, 130]
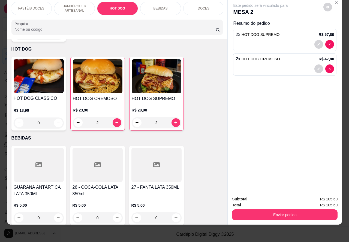
click at [162, 6] on div "BEBIDAS" at bounding box center [160, 9] width 41 height 14
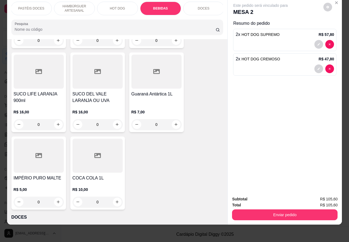
scroll to position [1980, 0]
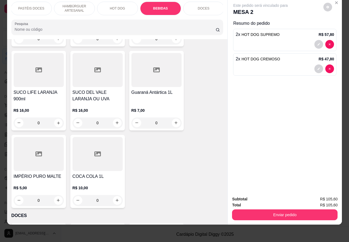
click at [56, 121] on icon "increase-product-quantity" at bounding box center [58, 123] width 4 height 4
type input "1"
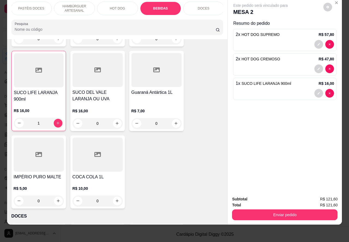
click at [115, 197] on button "increase-product-quantity" at bounding box center [117, 201] width 9 height 9
type input "1"
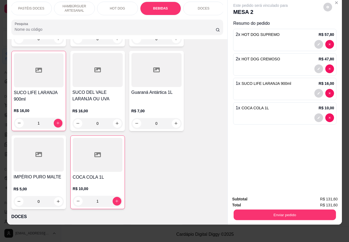
click at [275, 210] on button "Enviar pedido" at bounding box center [284, 215] width 102 height 11
click at [257, 195] on button "Não registrar e enviar pedido" at bounding box center [266, 197] width 55 height 10
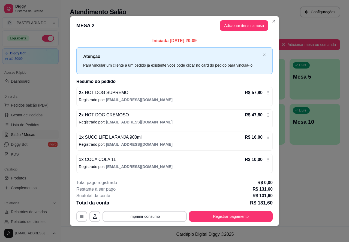
click at [27, 123] on span "Lista de Pedidos" at bounding box center [25, 124] width 28 height 5
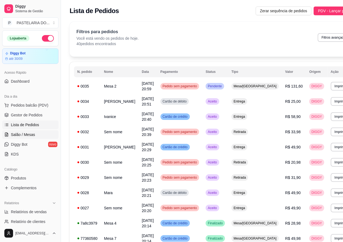
click at [27, 132] on span "Salão / Mesas" at bounding box center [23, 134] width 24 height 5
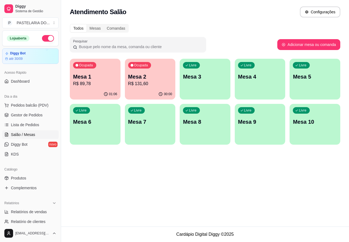
click at [308, 84] on div "Livre Mesa 5" at bounding box center [314, 76] width 51 height 34
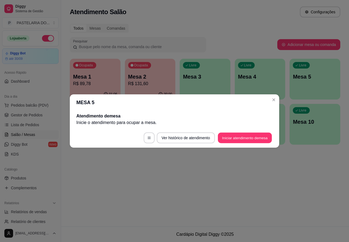
click at [236, 138] on button "Iniciar atendimento de mesa" at bounding box center [245, 138] width 54 height 11
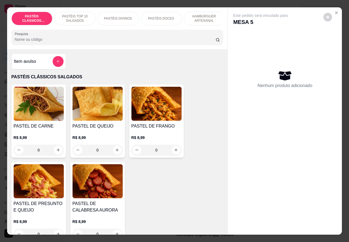
click at [201, 15] on p "HAMBÚRGUER ARTESANAL" at bounding box center [204, 18] width 32 height 9
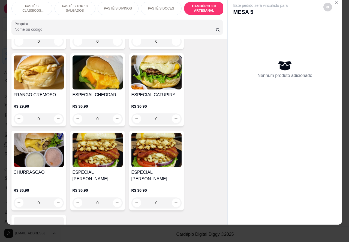
scroll to position [1413, 0]
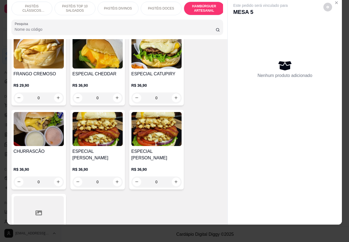
click at [103, 56] on img at bounding box center [97, 52] width 50 height 34
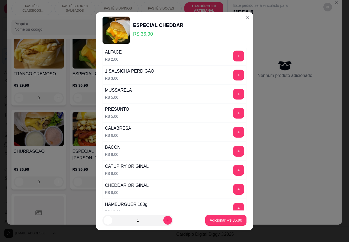
scroll to position [148, 0]
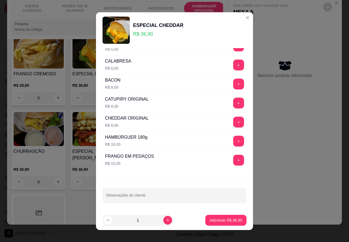
click at [149, 198] on input "Observações do cliente" at bounding box center [174, 197] width 137 height 5
type input "s"
click at [106, 198] on input "SEM NEM UMA SALADA"""""" at bounding box center [174, 197] width 137 height 5
click at [106, 192] on label "Observações do cliente" at bounding box center [124, 192] width 36 height 5
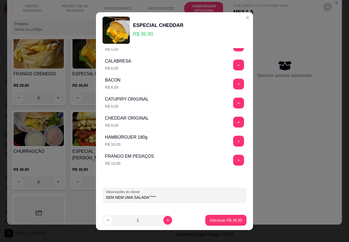
click at [106, 195] on input "SEM NEM UMA SALADA"""""" at bounding box center [174, 197] width 137 height 5
click at [106, 198] on input "SEM NEM UMA SALADA"""""" at bounding box center [174, 197] width 137 height 5
click at [106, 192] on label "Observações do cliente" at bounding box center [124, 192] width 36 height 5
click at [106, 195] on input "SEM NEM UMA SALADA"""""" at bounding box center [174, 197] width 137 height 5
click at [106, 192] on label "Observações do cliente" at bounding box center [124, 192] width 36 height 5
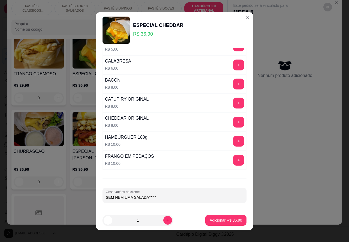
click at [106, 195] on input "SEM NEM UMA SALADA"""""" at bounding box center [174, 197] width 137 height 5
click at [107, 197] on input "SEM NEM UMA SALADA"""""" at bounding box center [174, 197] width 137 height 5
click at [106, 192] on label "Observações do cliente" at bounding box center [124, 192] width 36 height 5
click at [106, 195] on input "SEM NEM UMA SALADA"""""" at bounding box center [174, 197] width 137 height 5
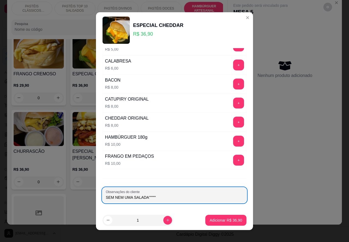
click at [107, 198] on input "SEM NEM UMA SALADA"""""" at bounding box center [174, 197] width 137 height 5
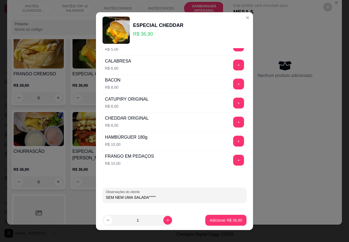
click at [106, 198] on input "SEM NEM UMA SALADA"""""" at bounding box center [174, 197] width 137 height 5
click at [143, 199] on input "SEM NEM UMA SALADA"""""" at bounding box center [174, 197] width 137 height 5
click at [121, 198] on input "SEM NEM UMA SALADA"""""" at bounding box center [174, 197] width 137 height 5
click at [120, 197] on input "SEM NEMHUMA SALADA"""""" at bounding box center [174, 197] width 137 height 5
type input "SEM NENHUMA SALADA""""""
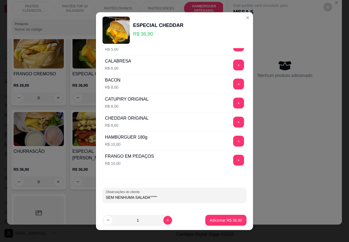
click at [227, 221] on p "Adicionar R$ 36,90" at bounding box center [225, 220] width 32 height 5
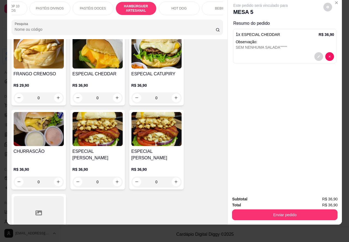
scroll to position [0, 86]
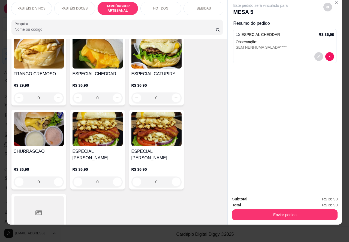
click at [204, 6] on div "BEBIDAS" at bounding box center [203, 9] width 41 height 14
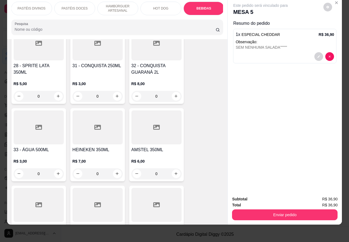
scroll to position [1845, 0]
click at [174, 171] on icon "increase-product-quantity" at bounding box center [176, 173] width 4 height 4
type input "1"
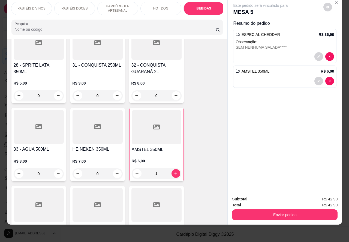
click at [297, 212] on button "Enviar pedido" at bounding box center [284, 215] width 105 height 11
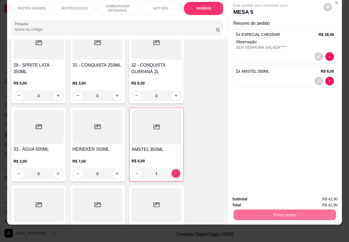
click at [273, 196] on button "Não registrar e enviar pedido" at bounding box center [266, 197] width 57 height 10
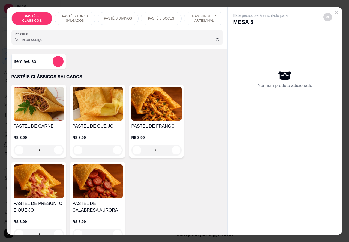
click at [203, 15] on p "HAMBÚRGUER ARTESANAL" at bounding box center [204, 18] width 32 height 9
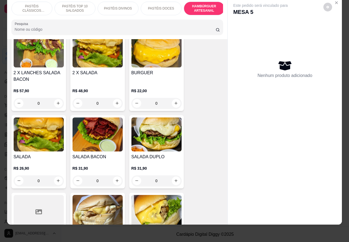
scroll to position [1198, 0]
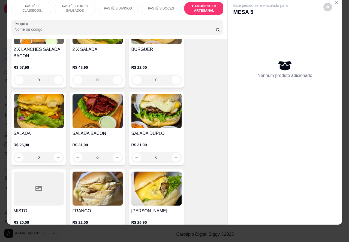
click at [118, 152] on div "0" at bounding box center [97, 157] width 50 height 11
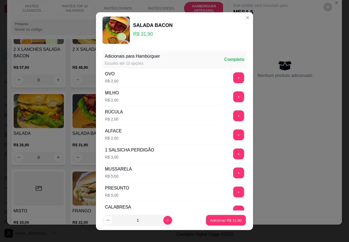
click at [215, 221] on p "Adicionar R$ 31,90" at bounding box center [226, 220] width 32 height 5
type input "1"
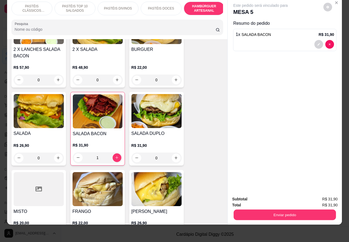
click at [263, 210] on button "Enviar pedido" at bounding box center [284, 215] width 102 height 11
click at [278, 196] on button "Não registrar e enviar pedido" at bounding box center [266, 197] width 57 height 10
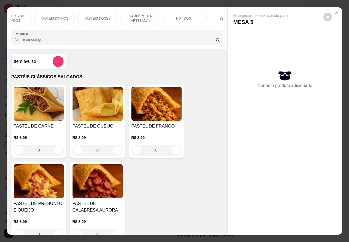
scroll to position [0, 64]
click at [213, 15] on div "BEBIDAS" at bounding box center [226, 19] width 41 height 14
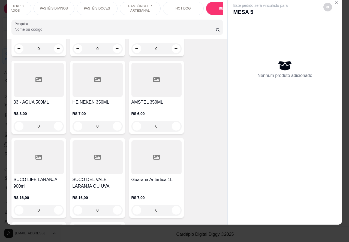
scroll to position [1897, 0]
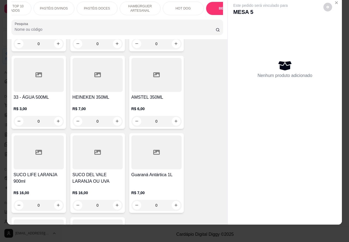
click at [174, 120] on icon "increase-product-quantity" at bounding box center [175, 121] width 3 height 3
click at [174, 119] on icon "increase-product-quantity" at bounding box center [176, 121] width 4 height 4
type input "1"
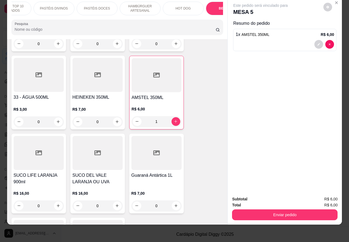
click at [273, 210] on button "Enviar pedido" at bounding box center [284, 215] width 105 height 11
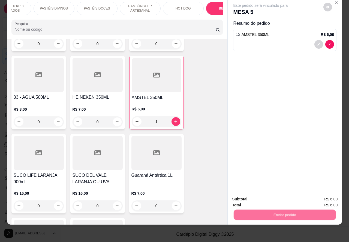
click at [268, 195] on button "Não registrar e enviar pedido" at bounding box center [266, 197] width 55 height 10
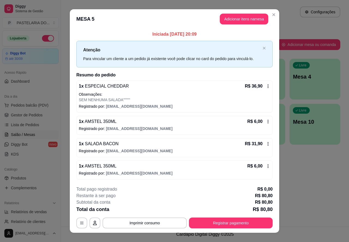
click at [308, 175] on div "Atendimento Salão Configurações Todos Mesas Comandas Pesquisar Adicionar mesa o…" at bounding box center [205, 113] width 288 height 227
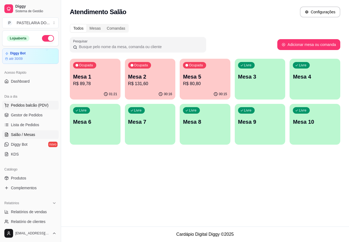
click at [35, 107] on span "Pedidos balcão (PDV)" at bounding box center [30, 105] width 38 height 5
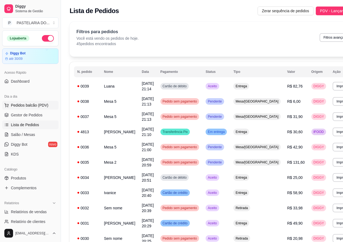
click at [333, 89] on button "Imprimir" at bounding box center [342, 86] width 19 height 9
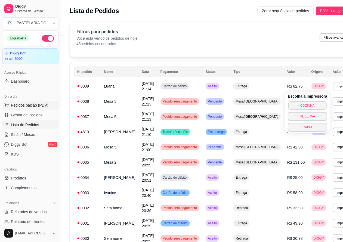
click at [296, 103] on button "COZINHA" at bounding box center [308, 105] width 38 height 8
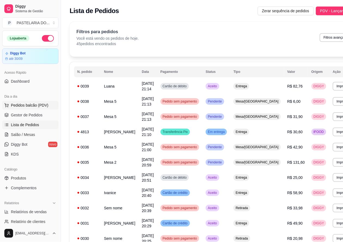
click at [41, 104] on span "Pedidos balcão (PDV)" at bounding box center [30, 105] width 38 height 5
click at [45, 105] on img at bounding box center [37, 104] width 51 height 34
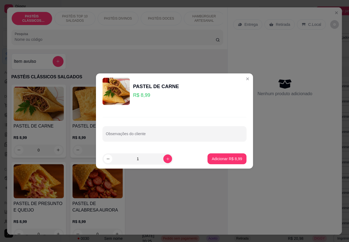
click at [242, 79] on div "Nenhum produto adicionado" at bounding box center [284, 87] width 103 height 107
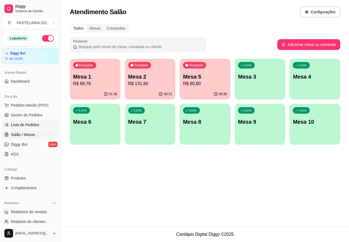
click at [37, 124] on span "Lista de Pedidos" at bounding box center [25, 124] width 28 height 5
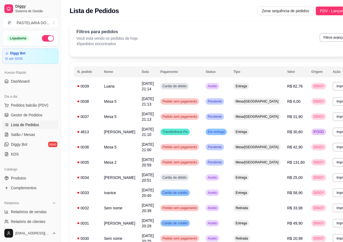
click at [98, 82] on div "feito há 16 minutos Horário do pedido 13/09/2025 21:14 Status do pedido ACEITO …" at bounding box center [171, 120] width 147 height 172
click at [38, 108] on span "Pedidos balcão (PDV)" at bounding box center [30, 105] width 38 height 5
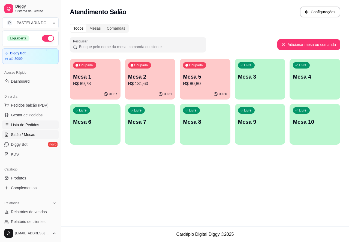
click at [93, 89] on div "Ocupada Mesa 1 R$ 89,78" at bounding box center [95, 74] width 51 height 30
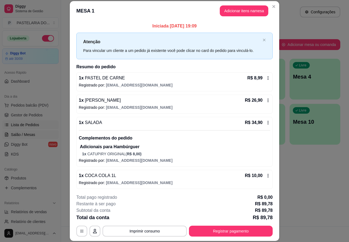
scroll to position [24, 0]
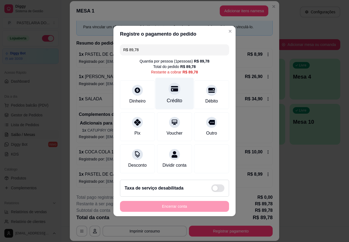
click at [173, 89] on icon at bounding box center [174, 88] width 7 height 5
type input "R$ 0,00"
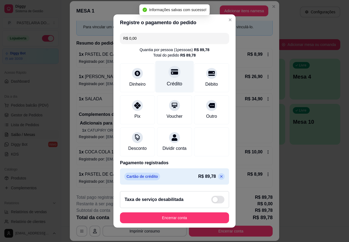
click at [189, 221] on button "Encerrar conta" at bounding box center [174, 218] width 109 height 11
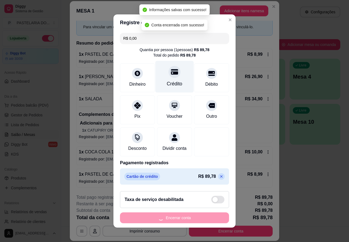
scroll to position [0, 0]
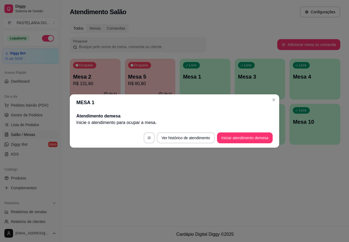
click at [297, 192] on div "Atendimento Salão Configurações Todos Mesas Comandas Pesquisar Adicionar mesa o…" at bounding box center [205, 113] width 288 height 227
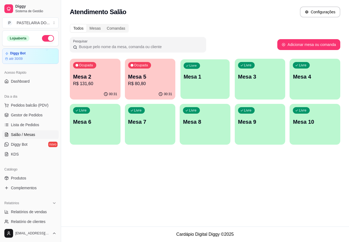
click at [212, 89] on div "Livre Mesa 1" at bounding box center [204, 75] width 49 height 33
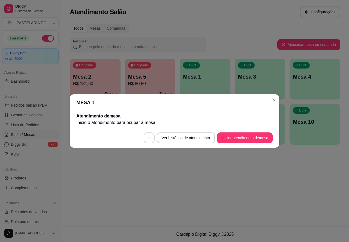
click at [41, 108] on span "Pedidos balcão (PDV)" at bounding box center [30, 105] width 38 height 5
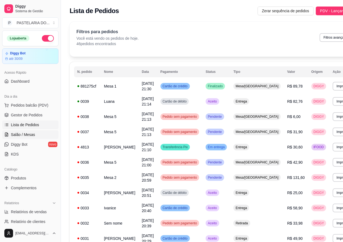
click at [32, 134] on span "Salão / Mesas" at bounding box center [23, 134] width 24 height 5
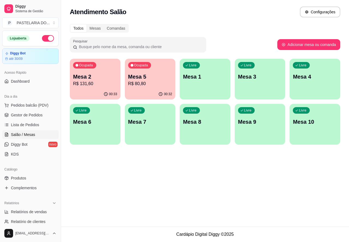
click at [202, 83] on div "Livre Mesa 1" at bounding box center [205, 76] width 51 height 34
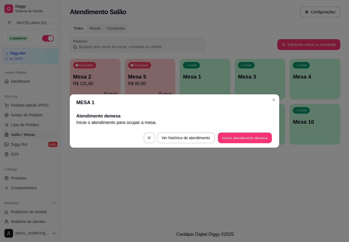
click at [230, 140] on button "Iniciar atendimento de mesa" at bounding box center [245, 138] width 54 height 11
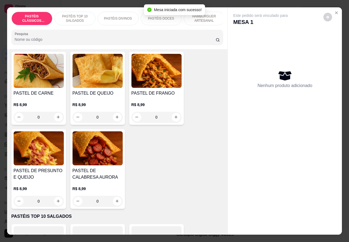
scroll to position [32, 0]
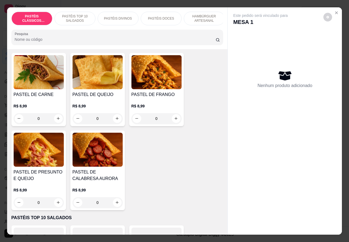
click at [216, 17] on p "HAMBÚRGUER ARTESANAL" at bounding box center [204, 18] width 32 height 9
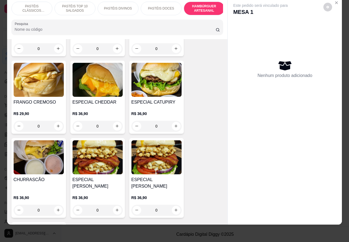
scroll to position [1385, 0]
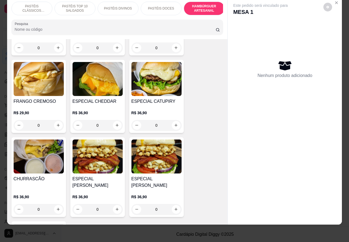
click at [39, 147] on img at bounding box center [39, 157] width 50 height 34
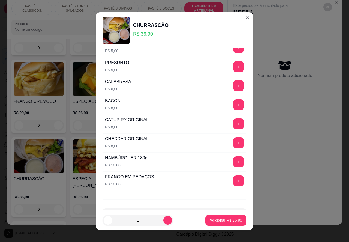
scroll to position [148, 0]
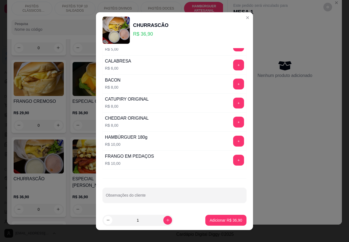
click at [166, 220] on icon "increase-product-quantity" at bounding box center [168, 220] width 4 height 4
type input "2"
click at [138, 200] on input "Observações do cliente" at bounding box center [174, 197] width 137 height 5
click at [106, 198] on input "1 SEM SALADAA"""" at bounding box center [174, 197] width 137 height 5
type input """"1 SEM SALADAA""""
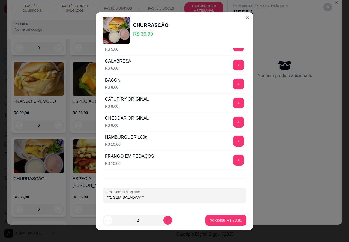
click at [215, 218] on p "Adicionar R$ 73,80" at bounding box center [225, 220] width 32 height 5
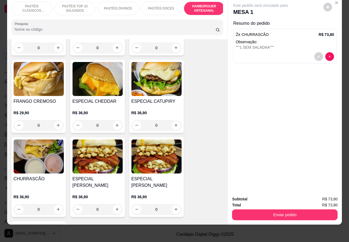
click at [38, 4] on p "PASTÉIS CLÁSSICOS SALGADOS" at bounding box center [32, 8] width 32 height 9
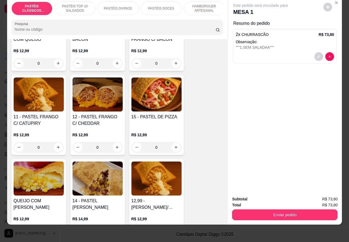
scroll to position [514, 0]
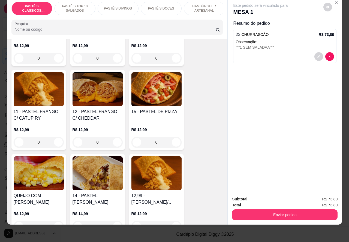
click at [174, 147] on div "0" at bounding box center [156, 142] width 50 height 11
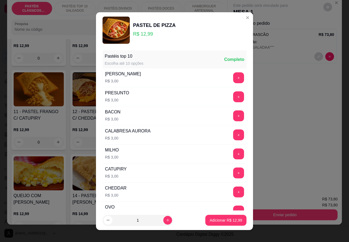
click at [209, 222] on p "Adicionar R$ 12,99" at bounding box center [225, 220] width 32 height 5
type input "1"
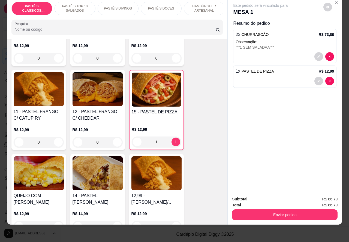
click at [204, 5] on p "HAMBÚRGUER ARTESANAL" at bounding box center [204, 8] width 32 height 9
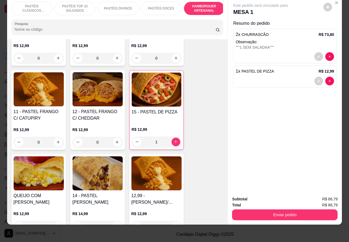
scroll to position [1149, 0]
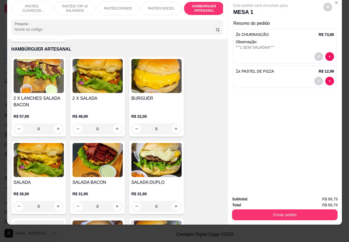
click at [114, 201] on div "0" at bounding box center [97, 206] width 50 height 11
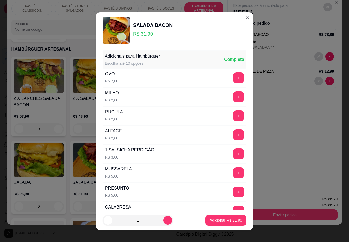
click at [212, 222] on p "Adicionar R$ 31,90" at bounding box center [225, 220] width 32 height 5
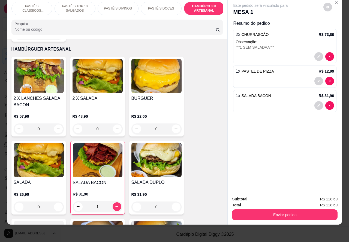
type input "1"
click at [329, 77] on button "decrease-product-quantity" at bounding box center [329, 81] width 8 height 8
click at [328, 104] on icon "decrease-product-quantity" at bounding box center [329, 105] width 3 height 3
click at [71, 5] on p "PASTÉIS TOP 10 SALGADOS" at bounding box center [75, 8] width 32 height 9
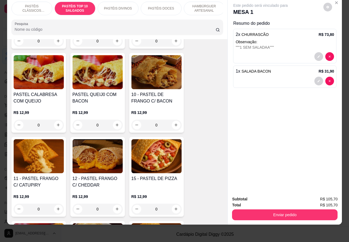
scroll to position [466, 0]
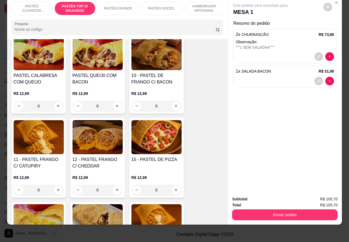
click at [172, 192] on div "0" at bounding box center [156, 190] width 50 height 11
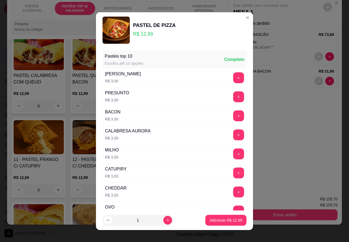
click at [215, 224] on button "Adicionar R$ 12,99" at bounding box center [225, 220] width 41 height 11
type input "1"
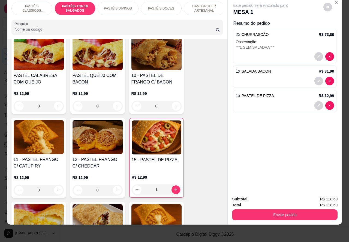
click at [289, 210] on button "Enviar pedido" at bounding box center [284, 215] width 105 height 11
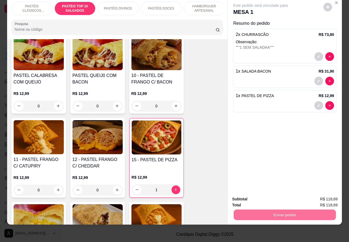
click at [263, 197] on button "Não registrar e enviar pedido" at bounding box center [266, 197] width 55 height 10
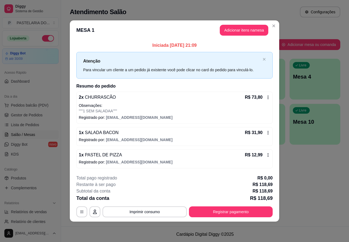
click at [157, 212] on button "Imprimir consumo" at bounding box center [144, 212] width 84 height 11
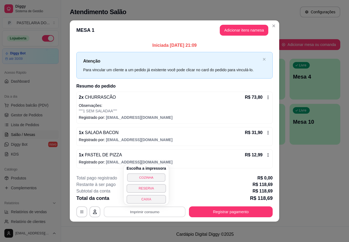
click at [156, 177] on button "COZINHA" at bounding box center [146, 178] width 38 height 8
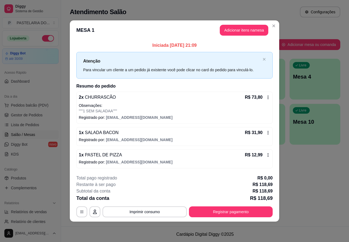
click at [309, 196] on div "Atendimento Salão Configurações Todos Mesas Comandas Pesquisar Adicionar mesa o…" at bounding box center [205, 113] width 288 height 227
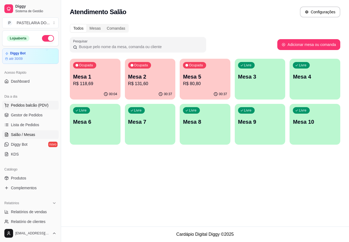
click at [41, 104] on span "Pedidos balcão (PDV)" at bounding box center [30, 105] width 38 height 5
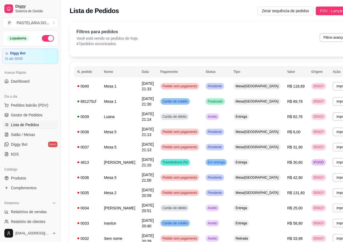
click at [32, 126] on span "Lista de Pedidos" at bounding box center [25, 124] width 28 height 5
click at [31, 139] on link "Salão / Mesas" at bounding box center [30, 134] width 56 height 9
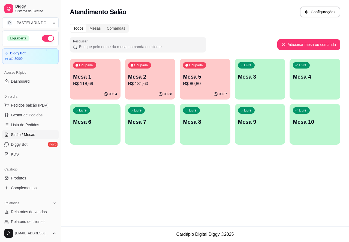
click at [159, 86] on p "R$ 131,60" at bounding box center [150, 84] width 44 height 7
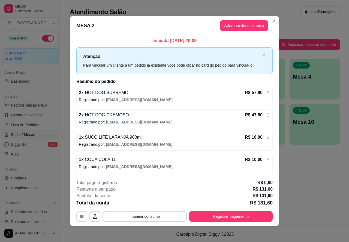
click at [302, 200] on div "Atendimento Salão Configurações Todos Mesas Comandas Pesquisar Adicionar mesa o…" at bounding box center [205, 113] width 288 height 227
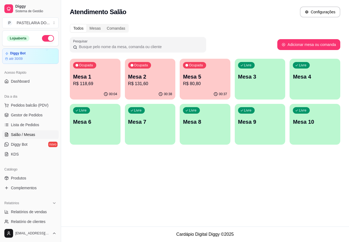
click at [206, 94] on div "00:37" at bounding box center [205, 94] width 51 height 11
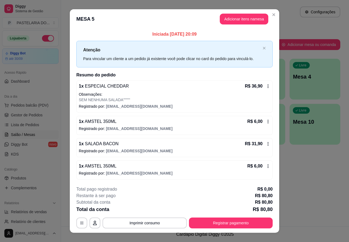
click at [301, 180] on div "Atendimento Salão Configurações Todos Mesas Comandas Pesquisar Adicionar mesa o…" at bounding box center [205, 113] width 288 height 227
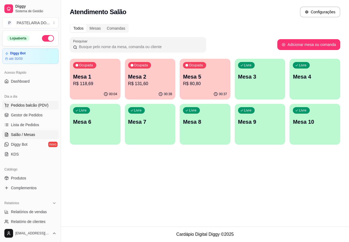
click at [39, 104] on span "Pedidos balcão (PDV)" at bounding box center [30, 105] width 38 height 5
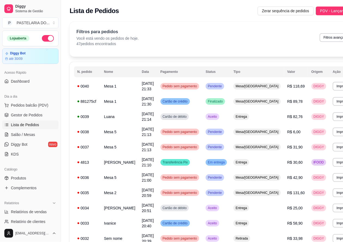
click at [28, 126] on span "Lista de Pedidos" at bounding box center [25, 124] width 28 height 5
click at [38, 132] on link "Salão / Mesas" at bounding box center [30, 134] width 56 height 9
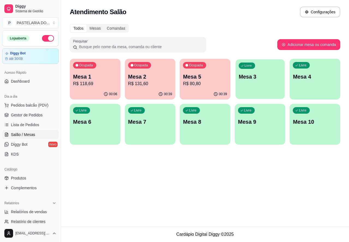
click at [261, 80] on p "Mesa 3" at bounding box center [259, 76] width 43 height 7
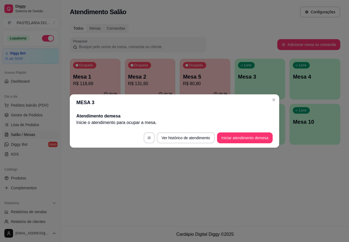
click at [273, 100] on div "Ocupada Mesa 1 R$ 118,69 00:06 Ocupada Mesa 2 R$ 131,60 00:39 Ocupada Mesa 5 R$…" at bounding box center [205, 102] width 270 height 86
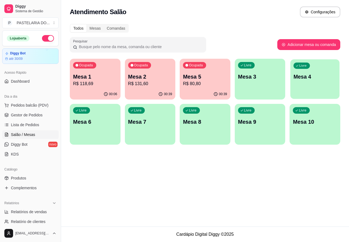
click at [312, 83] on div "Livre Mesa 4" at bounding box center [314, 75] width 49 height 33
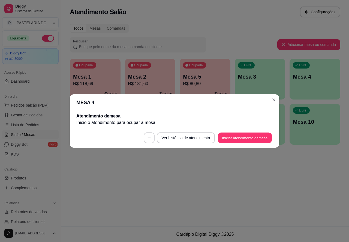
click at [234, 139] on button "Iniciar atendimento de mesa" at bounding box center [245, 138] width 54 height 11
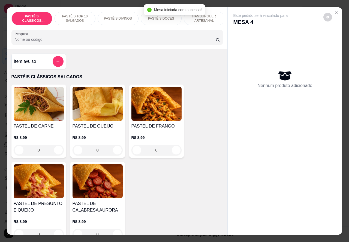
click at [212, 17] on p "HAMBÚRGUER ARTESANAL" at bounding box center [204, 18] width 32 height 9
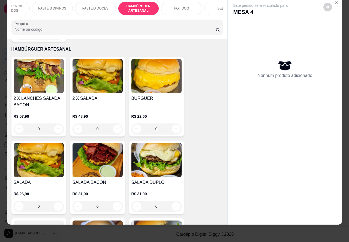
scroll to position [0, 72]
click at [168, 6] on p "HOT DOG" at bounding box center [175, 8] width 15 height 4
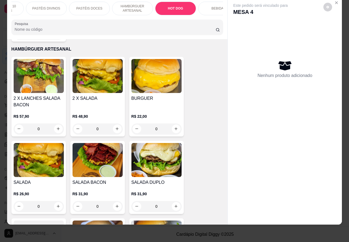
scroll to position [1639, 0]
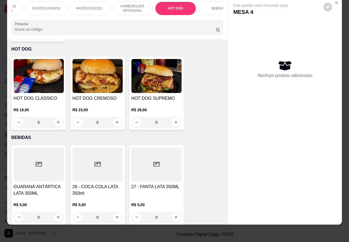
click at [113, 117] on div "0" at bounding box center [97, 122] width 50 height 11
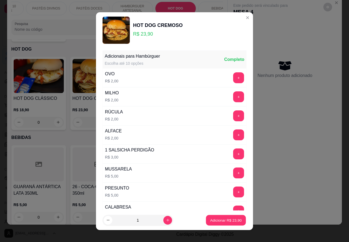
click at [214, 223] on p "Adicionar R$ 23,90" at bounding box center [226, 220] width 32 height 5
type input "1"
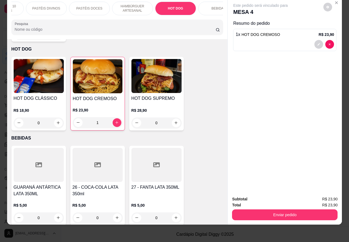
click at [134, 4] on p "HAMBÚRGUER ARTESANAL" at bounding box center [133, 8] width 32 height 9
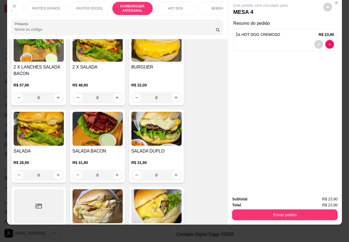
scroll to position [1212, 0]
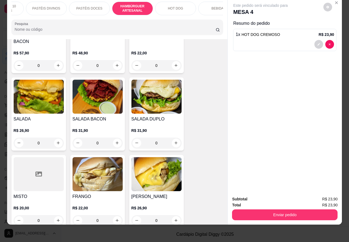
click at [115, 138] on div "0" at bounding box center [97, 143] width 50 height 11
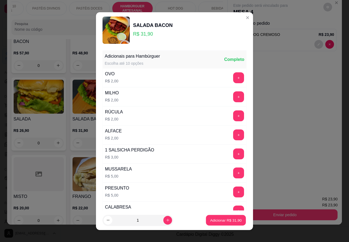
click at [210, 222] on p "Adicionar R$ 31,90" at bounding box center [226, 220] width 32 height 5
type input "1"
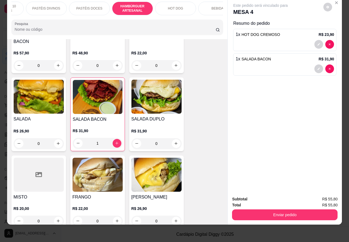
click at [181, 7] on div "HOT DOG" at bounding box center [175, 9] width 41 height 14
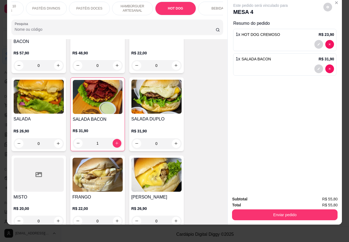
scroll to position [1639, 0]
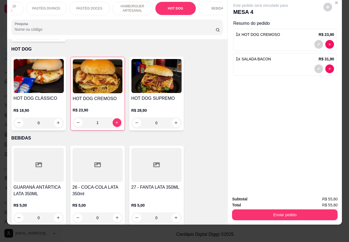
click at [56, 118] on div "0" at bounding box center [39, 123] width 50 height 11
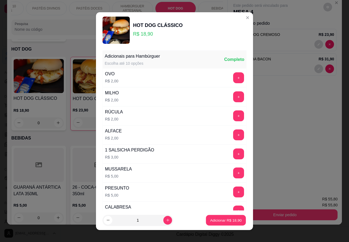
click at [211, 221] on p "Adicionar R$ 18,90" at bounding box center [226, 220] width 32 height 5
type input "1"
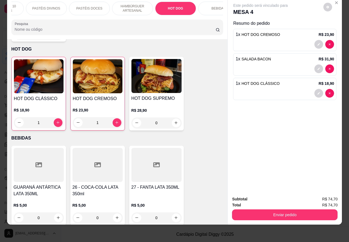
scroll to position [0, 0]
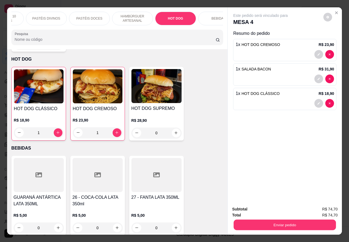
click at [261, 222] on button "Enviar pedido" at bounding box center [284, 225] width 102 height 11
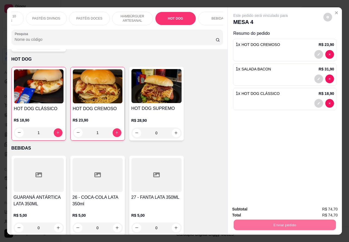
click at [211, 17] on p "BEBIDAS" at bounding box center [218, 18] width 14 height 4
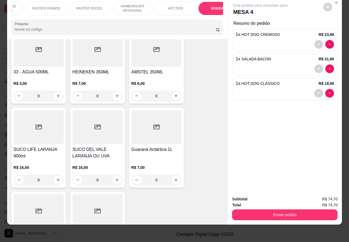
scroll to position [1945, 0]
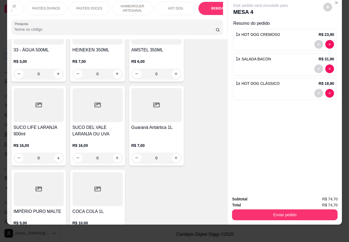
click at [57, 157] on icon "increase-product-quantity" at bounding box center [58, 158] width 3 height 3
type input "1"
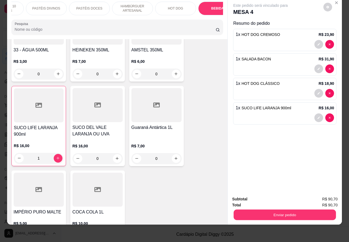
click at [284, 210] on button "Enviar pedido" at bounding box center [284, 215] width 102 height 11
click at [263, 196] on button "Não registrar e enviar pedido" at bounding box center [266, 197] width 55 height 10
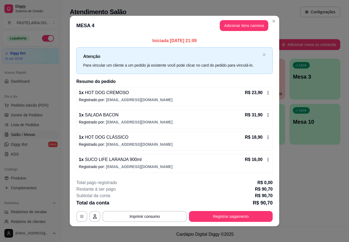
click at [310, 179] on div "Atendimento Salão Configurações Todos Mesas Comandas Pesquisar Adicionar mesa o…" at bounding box center [205, 113] width 288 height 227
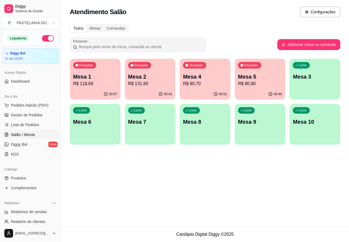
click at [165, 82] on p "R$ 131,60" at bounding box center [150, 84] width 44 height 7
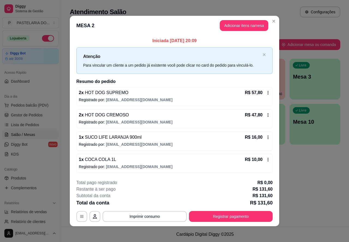
click at [296, 171] on div "Atendimento Salão Configurações Todos Mesas Comandas Pesquisar Adicionar mesa o…" at bounding box center [205, 113] width 288 height 227
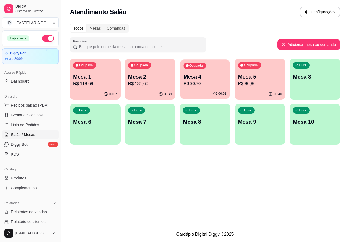
click at [199, 70] on div "Ocupada Mesa 4 R$ 90,70" at bounding box center [204, 73] width 49 height 29
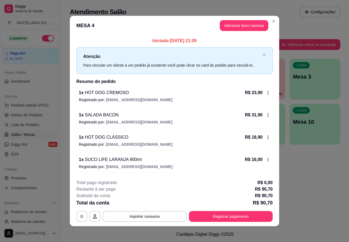
click at [164, 214] on button "Imprimir consumo" at bounding box center [144, 216] width 84 height 11
click at [298, 191] on div "Atendimento Salão Configurações Todos Mesas Comandas Pesquisar Adicionar mesa o…" at bounding box center [205, 113] width 288 height 227
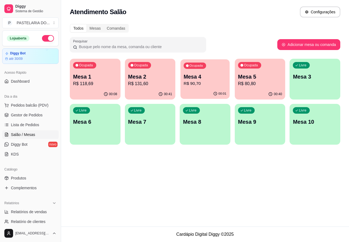
click at [210, 77] on p "Mesa 4" at bounding box center [205, 76] width 43 height 7
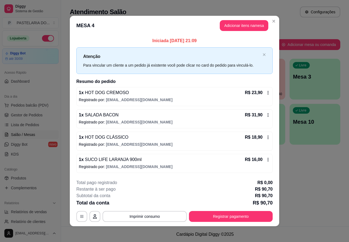
click at [293, 184] on div "Atendimento Salão Configurações Todos Mesas Comandas Pesquisar Adicionar mesa o…" at bounding box center [205, 113] width 288 height 227
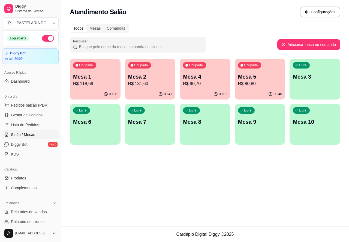
click at [262, 85] on p "R$ 80,80" at bounding box center [260, 84] width 44 height 7
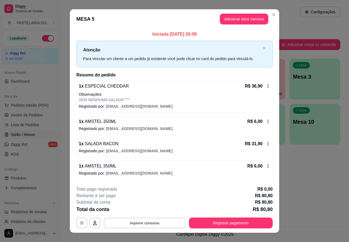
click at [161, 223] on button "Imprimir consumo" at bounding box center [145, 223] width 82 height 11
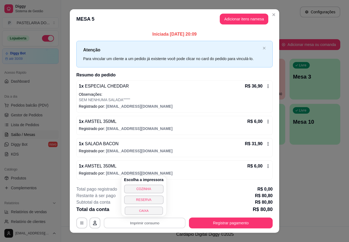
click at [151, 210] on button "CAIXA" at bounding box center [143, 211] width 38 height 8
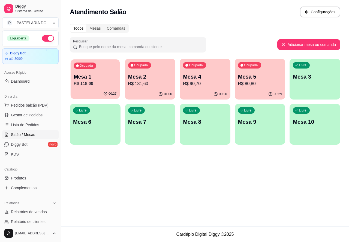
click at [101, 84] on p "R$ 118,69" at bounding box center [95, 84] width 43 height 6
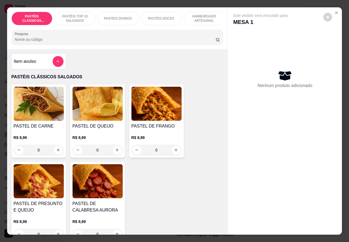
click at [165, 16] on p "PASTÉIS DOCES" at bounding box center [161, 18] width 26 height 4
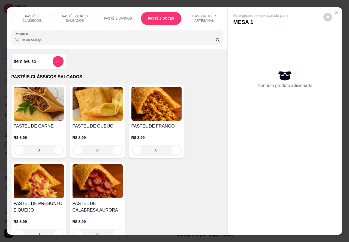
scroll to position [13, 0]
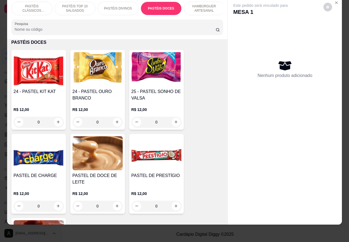
click at [115, 122] on icon "increase-product-quantity" at bounding box center [116, 122] width 3 height 3
type input "1"
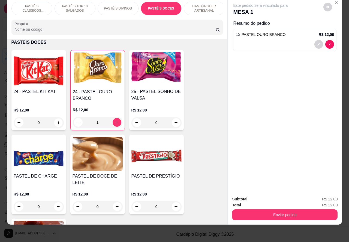
click at [56, 121] on icon "increase-product-quantity" at bounding box center [58, 123] width 4 height 4
type input "1"
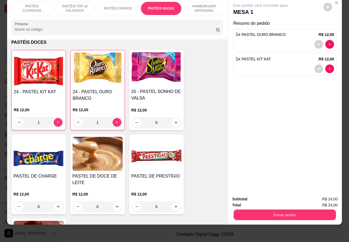
click at [279, 212] on button "Enviar pedido" at bounding box center [284, 215] width 102 height 11
click at [263, 197] on button "Não registrar e enviar pedido" at bounding box center [266, 197] width 57 height 10
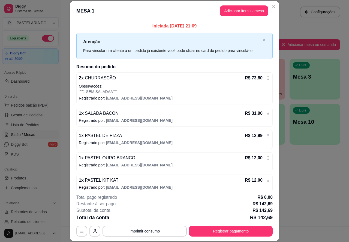
click at [299, 178] on div "Atendimento Salão Configurações Todos Mesas Comandas Pesquisar Adicionar mesa o…" at bounding box center [205, 113] width 288 height 227
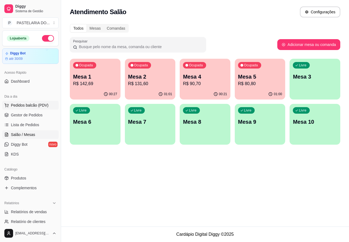
click at [47, 107] on button "Pedidos balcão (PDV)" at bounding box center [30, 105] width 56 height 9
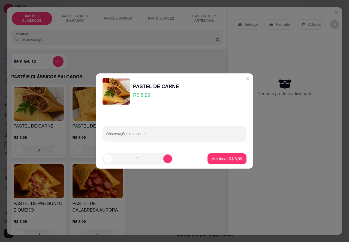
click at [240, 81] on div "Nenhum produto adicionado" at bounding box center [284, 87] width 103 height 107
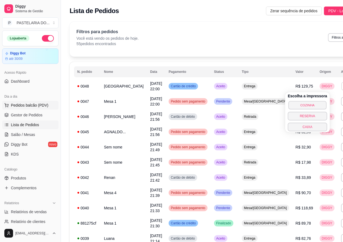
click at [311, 106] on button "COZINHA" at bounding box center [308, 105] width 38 height 8
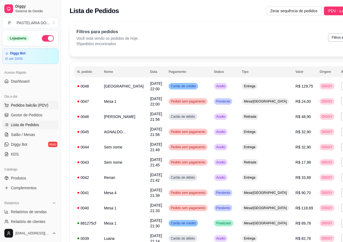
click at [42, 107] on span "Pedidos balcão (PDV)" at bounding box center [30, 105] width 38 height 5
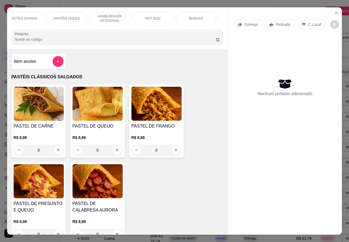
scroll to position [0, 97]
click at [193, 16] on p "BEBIDAS" at bounding box center [193, 18] width 14 height 4
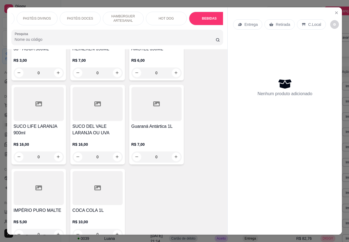
scroll to position [0, 78]
click at [91, 16] on p "PASTÉIS DOCES" at bounding box center [83, 18] width 26 height 4
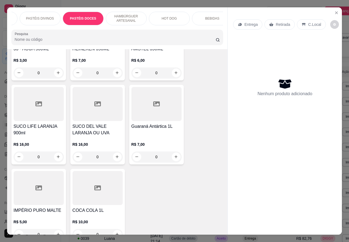
scroll to position [13, 0]
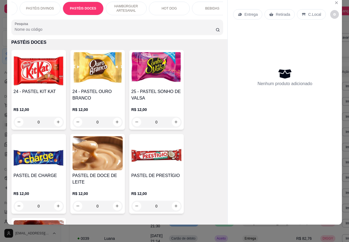
click at [44, 6] on p "PASTÉIS DIVINOS" at bounding box center [40, 8] width 28 height 4
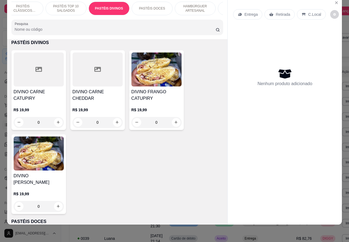
scroll to position [0, 6]
click at [73, 4] on p "PASTÉIS TOP 10 SALGADOS" at bounding box center [69, 8] width 32 height 9
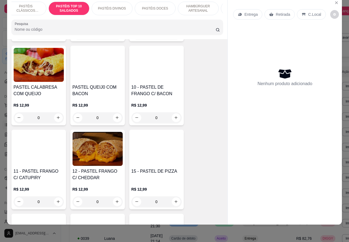
scroll to position [453, 0]
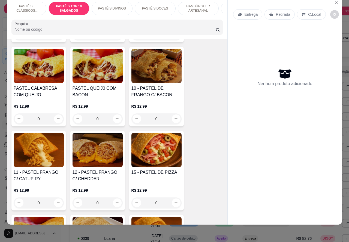
click at [115, 117] on icon "increase-product-quantity" at bounding box center [117, 119] width 4 height 4
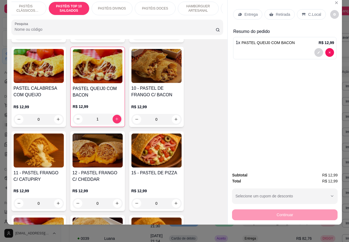
click at [311, 12] on p "C.Local" at bounding box center [314, 14] width 13 height 5
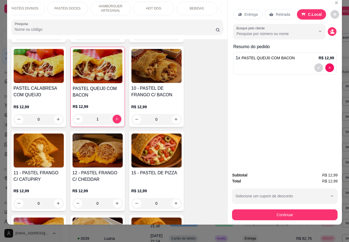
scroll to position [0, 97]
click at [196, 6] on p "BEBIDAS" at bounding box center [193, 8] width 14 height 4
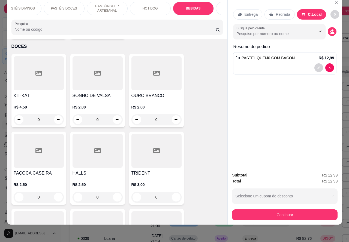
scroll to position [2150, 0]
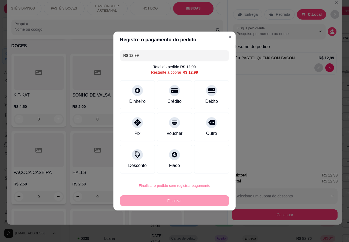
click at [209, 171] on button "Confirmar" at bounding box center [206, 170] width 19 height 8
type input "0"
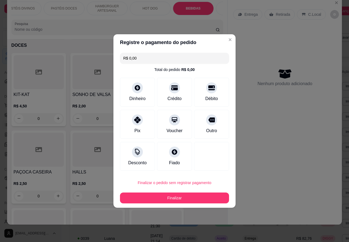
type input "R$ 0,00"
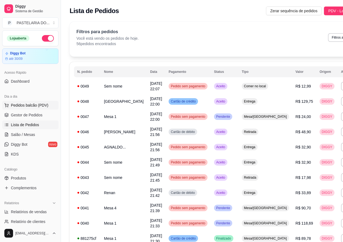
click at [42, 105] on span "Pedidos balcão (PDV)" at bounding box center [30, 105] width 38 height 5
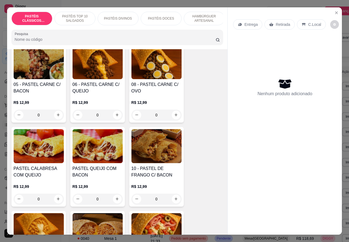
scroll to position [382, 0]
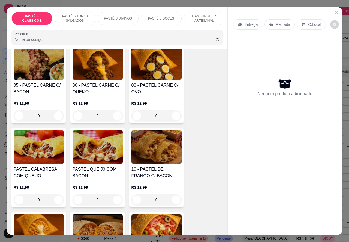
click at [169, 202] on div "0" at bounding box center [156, 200] width 50 height 11
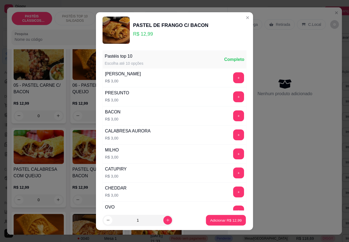
click at [216, 223] on p "Adicionar R$ 12,99" at bounding box center [226, 220] width 32 height 5
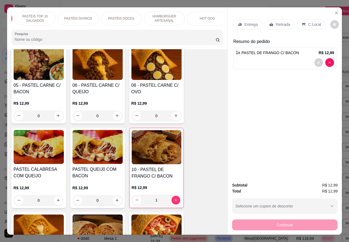
scroll to position [0, 66]
click at [310, 22] on p "C.Local" at bounding box center [314, 24] width 13 height 5
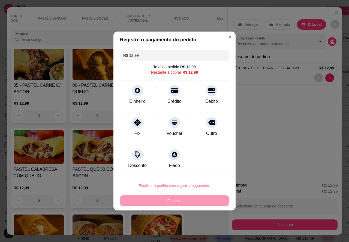
click at [212, 171] on button "Confirmar" at bounding box center [206, 170] width 19 height 8
type input "0"
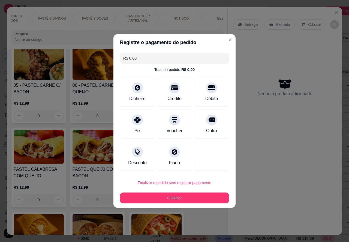
type input "R$ 0,00"
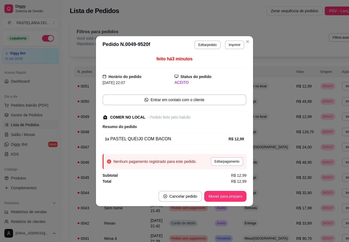
click at [185, 195] on button "Cancelar pedido" at bounding box center [180, 196] width 44 height 11
click at [168, 183] on button "não" at bounding box center [170, 183] width 21 height 10
click at [191, 199] on button "Cancelar pedido" at bounding box center [180, 196] width 42 height 11
click at [197, 184] on button "Sim" at bounding box center [195, 183] width 21 height 11
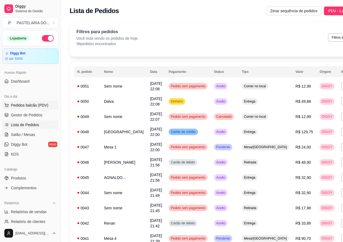
click at [44, 101] on button "Pedidos balcão (PDV)" at bounding box center [30, 105] width 56 height 9
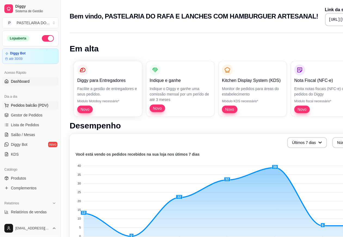
click at [39, 105] on span "Pedidos balcão (PDV)" at bounding box center [30, 105] width 38 height 5
click at [36, 133] on link "Salão / Mesas" at bounding box center [30, 134] width 56 height 9
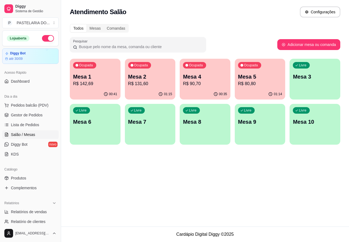
click at [106, 83] on p "R$ 142,69" at bounding box center [95, 84] width 44 height 7
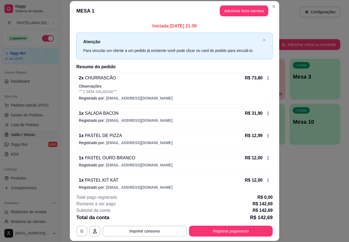
scroll to position [7, 0]
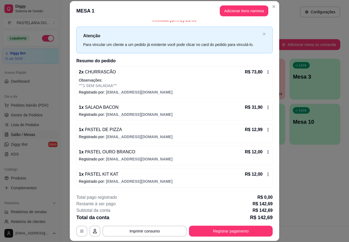
click at [163, 235] on button "Imprimir consumo" at bounding box center [144, 231] width 84 height 11
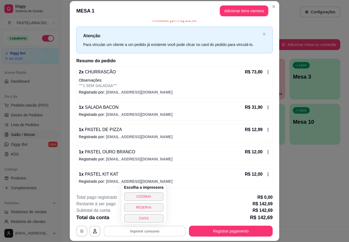
click at [153, 221] on button "CAIXA" at bounding box center [143, 218] width 39 height 9
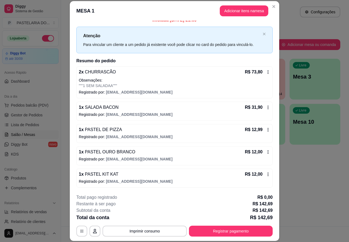
click at [326, 170] on div "Atendimento Salão Configurações Todos Mesas Comandas Pesquisar Adicionar mesa o…" at bounding box center [205, 113] width 288 height 227
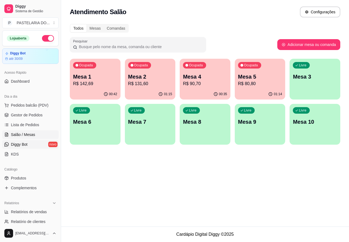
click at [31, 143] on link "Diggy Bot novo" at bounding box center [30, 144] width 56 height 9
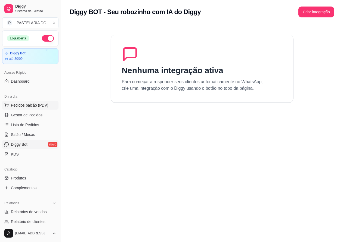
click at [39, 105] on span "Pedidos balcão (PDV)" at bounding box center [30, 105] width 38 height 5
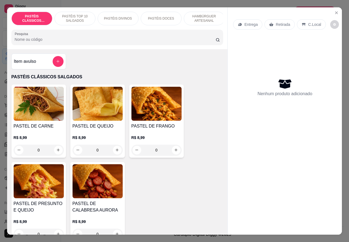
click at [280, 22] on p "Retirada" at bounding box center [282, 24] width 14 height 5
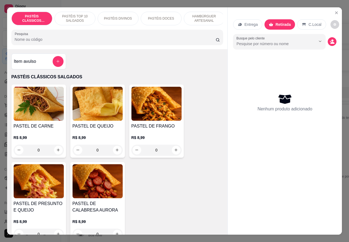
scroll to position [0, 49]
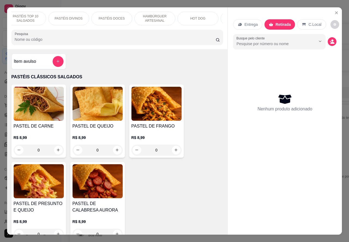
click at [115, 16] on p "PASTÉIS DOCES" at bounding box center [112, 18] width 26 height 4
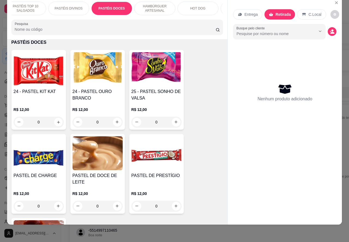
click at [57, 122] on icon "increase-product-quantity" at bounding box center [58, 122] width 3 height 3
type input "1"
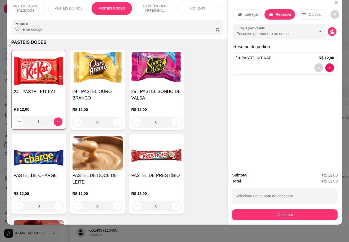
click at [274, 63] on div at bounding box center [284, 67] width 98 height 9
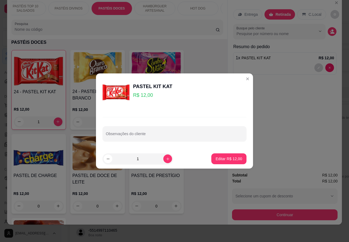
click at [160, 137] on input "Observações do cliente" at bounding box center [174, 135] width 137 height 5
type input "meninos na ultima mesa"
click at [224, 157] on p "Editar R$ 12,00" at bounding box center [228, 158] width 26 height 5
type input "0"
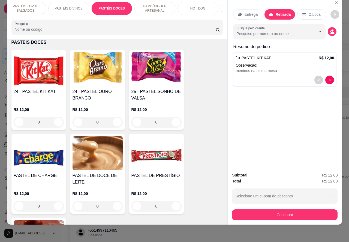
click at [292, 76] on div at bounding box center [284, 80] width 98 height 9
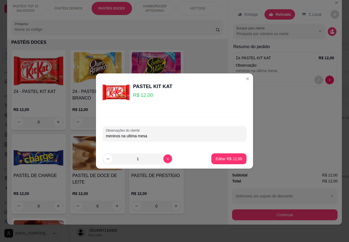
click at [164, 136] on input "meninos na ultima mesa" at bounding box center [174, 135] width 137 height 5
type input "meninos na ultima mesa.. levar"
click at [226, 156] on p "Editar R$ 12,00" at bounding box center [228, 158] width 26 height 5
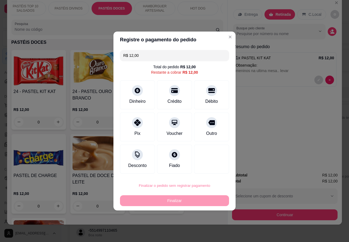
click at [212, 169] on button "Confirmar" at bounding box center [206, 170] width 19 height 8
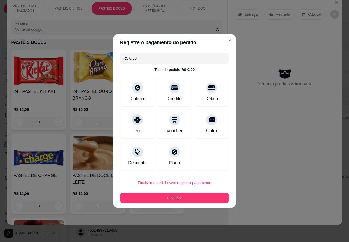
type input "R$ 0,00"
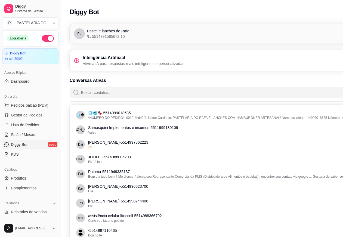
type button "on"
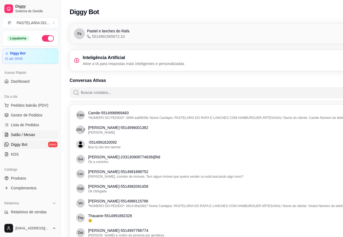
click at [26, 132] on span "Salão / Mesas" at bounding box center [23, 134] width 24 height 5
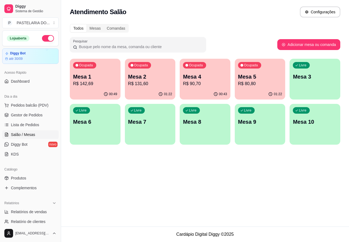
click at [110, 85] on p "R$ 142,69" at bounding box center [95, 84] width 44 height 7
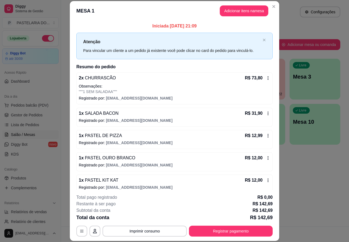
scroll to position [7, 0]
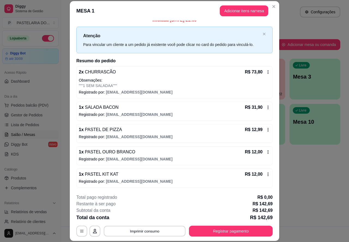
click at [163, 233] on button "Imprimir consumo" at bounding box center [145, 231] width 82 height 11
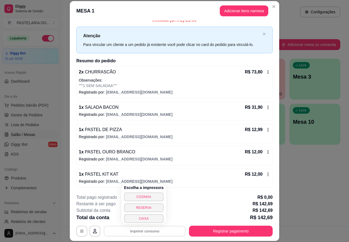
click at [153, 220] on button "CAIXA" at bounding box center [143, 219] width 39 height 9
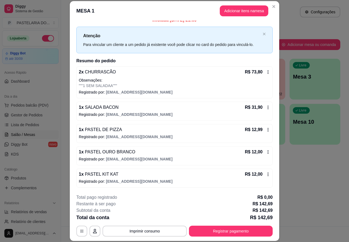
click at [307, 168] on div "Atendimento Salão Configurações Todos Mesas Comandas Pesquisar Adicionar mesa o…" at bounding box center [205, 113] width 288 height 227
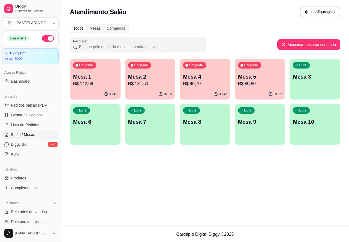
click at [160, 83] on p "R$ 131,60" at bounding box center [150, 84] width 44 height 7
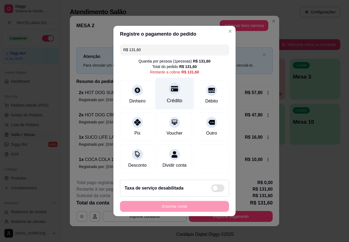
click at [176, 88] on div at bounding box center [174, 89] width 12 height 12
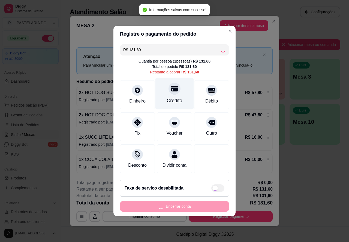
type input "R$ 0,00"
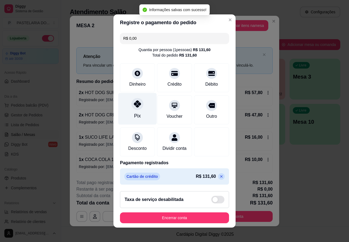
click at [134, 112] on div "Pix" at bounding box center [137, 115] width 7 height 7
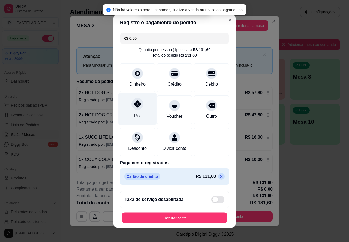
click at [188, 220] on button "Encerrar conta" at bounding box center [174, 218] width 106 height 11
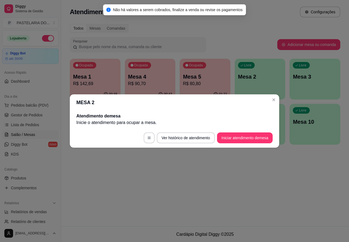
click at [294, 159] on div "Atendimento Salão Configurações Todos Mesas Comandas Pesquisar Adicionar mesa o…" at bounding box center [205, 113] width 288 height 227
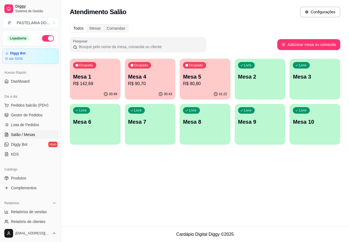
click at [90, 83] on p "R$ 142,69" at bounding box center [95, 84] width 44 height 7
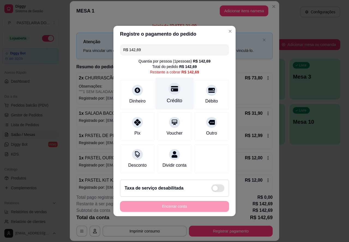
click at [170, 90] on div at bounding box center [174, 89] width 12 height 12
type input "R$ 0,00"
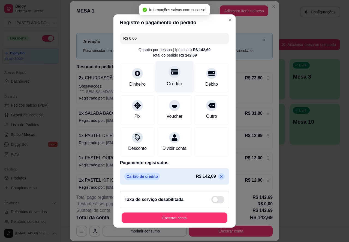
click at [164, 220] on button "Encerrar conta" at bounding box center [174, 218] width 106 height 11
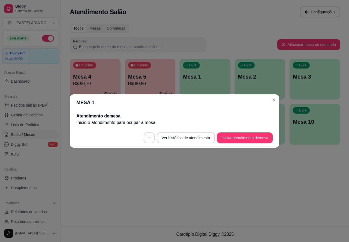
click at [273, 180] on div "Atendimento Salão Configurações Todos Mesas Comandas Pesquisar Adicionar mesa o…" at bounding box center [205, 113] width 288 height 227
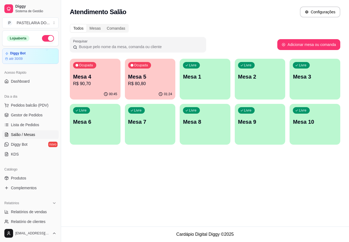
click at [154, 83] on p "R$ 80,80" at bounding box center [150, 84] width 44 height 7
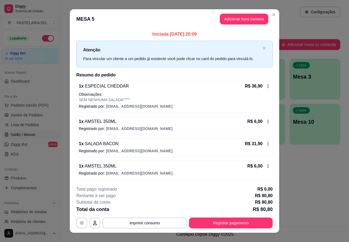
scroll to position [8, 0]
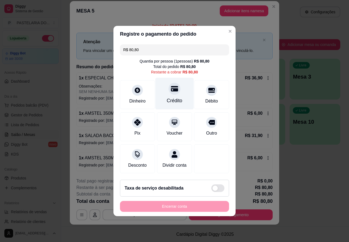
click at [172, 89] on icon at bounding box center [174, 88] width 7 height 5
type input "R$ 0,00"
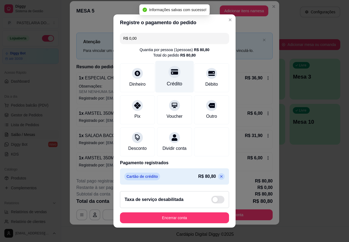
click at [170, 221] on button "Encerrar conta" at bounding box center [174, 218] width 109 height 11
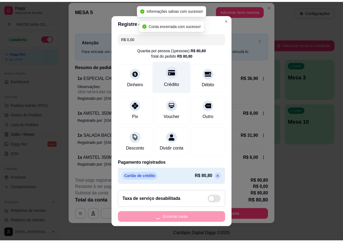
scroll to position [0, 0]
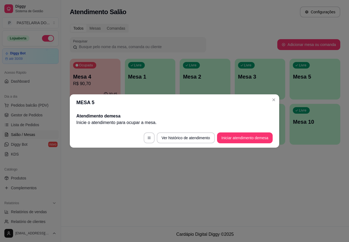
click at [255, 177] on div "Atendimento Salão Configurações Todos Mesas Comandas Pesquisar Adicionar mesa o…" at bounding box center [205, 113] width 288 height 227
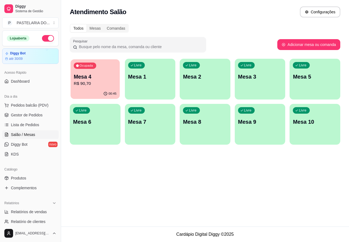
click at [99, 79] on p "Mesa 4" at bounding box center [95, 76] width 43 height 7
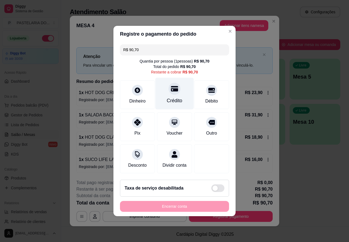
click at [171, 88] on icon at bounding box center [174, 88] width 7 height 7
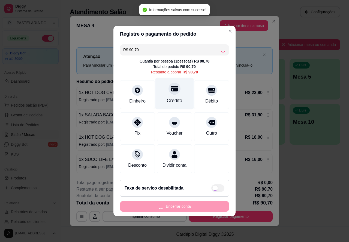
type input "R$ 0,00"
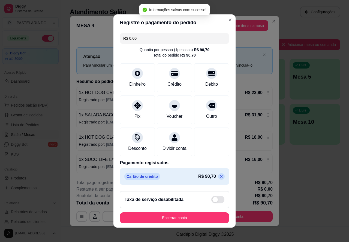
click at [183, 208] on div "Taxa de serviço desabilitada" at bounding box center [174, 199] width 109 height 17
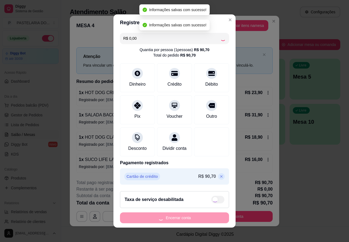
click at [176, 221] on div "Encerrar conta" at bounding box center [174, 218] width 109 height 11
checkbox input "true"
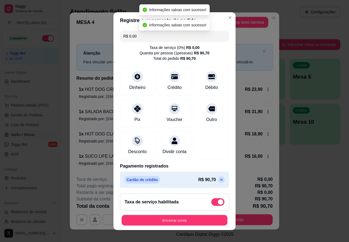
click at [187, 222] on button "Encerrar conta" at bounding box center [174, 220] width 106 height 11
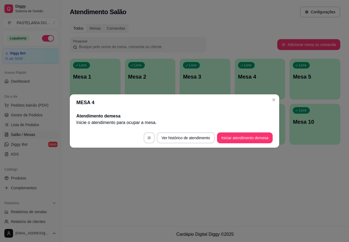
click at [272, 178] on div "Atendimento Salão Configurações Todos Mesas Comandas Pesquisar Adicionar mesa o…" at bounding box center [205, 113] width 288 height 227
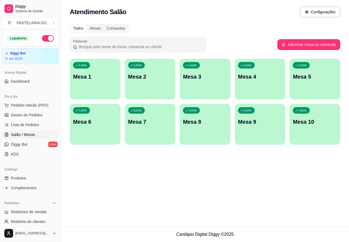
click at [31, 134] on span "Salão / Mesas" at bounding box center [23, 134] width 24 height 5
click at [42, 123] on link "Lista de Pedidos" at bounding box center [30, 125] width 56 height 9
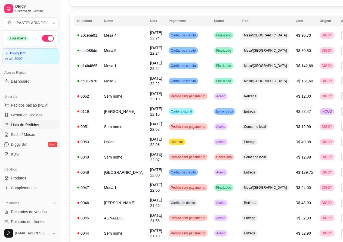
scroll to position [51, 0]
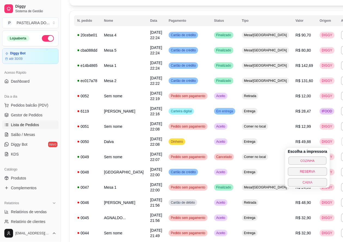
click at [299, 161] on button "COZINHA" at bounding box center [308, 161] width 38 height 8
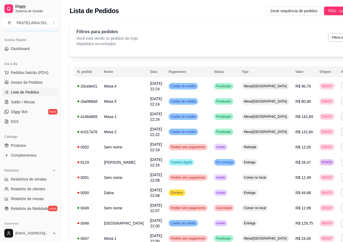
scroll to position [48, 0]
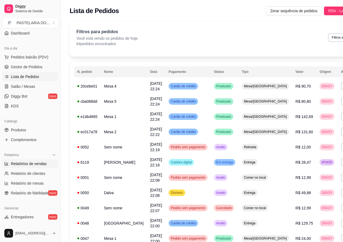
click at [37, 160] on link "Relatórios de vendas" at bounding box center [30, 164] width 56 height 9
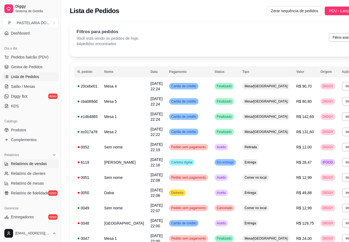
select select "ALL"
select select "0"
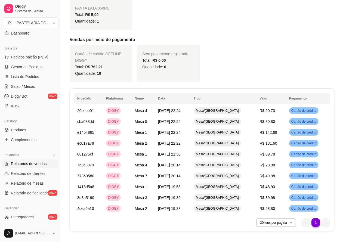
scroll to position [349, 0]
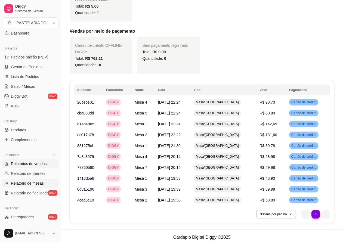
click at [36, 185] on span "Relatório de mesas" at bounding box center [27, 183] width 33 height 5
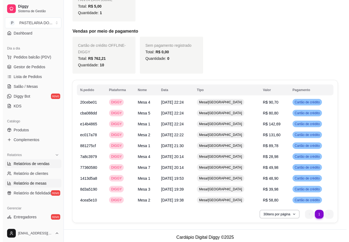
select select "TOTAL_OF_ORDERS"
select select "7"
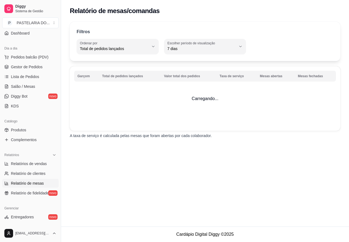
click at [231, 48] on span "7 dias" at bounding box center [201, 48] width 69 height 5
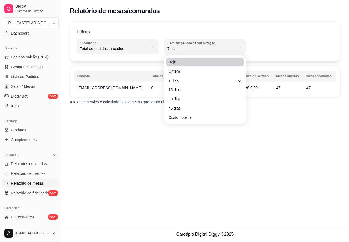
click at [190, 61] on span "Hoje" at bounding box center [202, 61] width 68 height 5
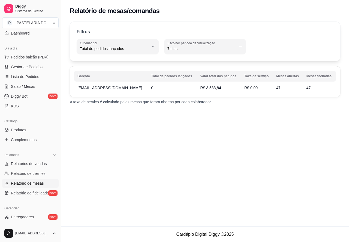
click at [190, 62] on span "Hoje" at bounding box center [202, 61] width 65 height 5
type input "0"
select select "0"
click at [40, 163] on span "Relatórios de vendas" at bounding box center [29, 163] width 36 height 5
select select "ALL"
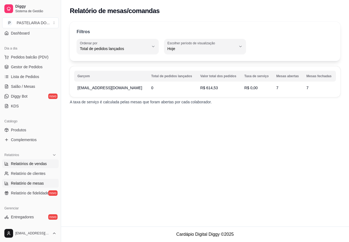
select select "ALL"
select select "0"
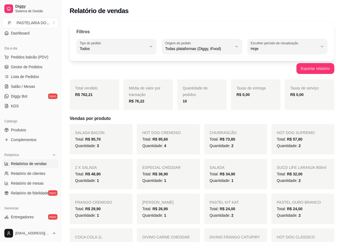
click at [320, 45] on button "Escolher período de visualização Hoje" at bounding box center [288, 46] width 80 height 15
click at [267, 61] on span "Hoje" at bounding box center [285, 61] width 63 height 5
click at [317, 68] on button "Exportar relatório" at bounding box center [316, 68] width 38 height 11
click at [207, 48] on span "Todas plataformas (Diggy, iFood)" at bounding box center [198, 48] width 67 height 5
click at [188, 73] on span "Diggy" at bounding box center [199, 70] width 63 height 5
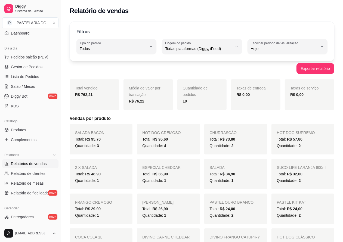
type input "DIGGY"
select select "DIGGY"
click at [152, 48] on icon "button" at bounding box center [151, 46] width 4 height 4
click at [112, 81] on span "Retirada" at bounding box center [113, 79] width 63 height 5
type input "PICKUP"
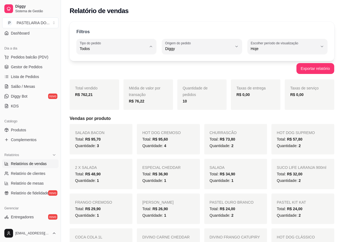
select select "PICKUP"
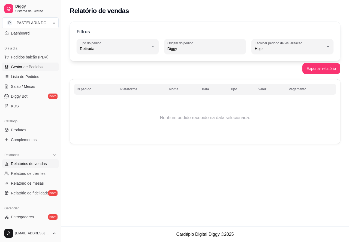
click at [41, 66] on span "Gestor de Pedidos" at bounding box center [27, 66] width 32 height 5
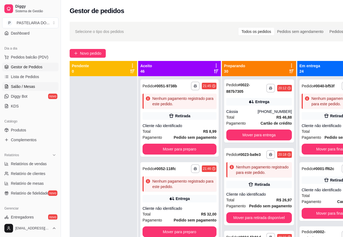
click at [32, 89] on link "Salão / Mesas" at bounding box center [30, 86] width 56 height 9
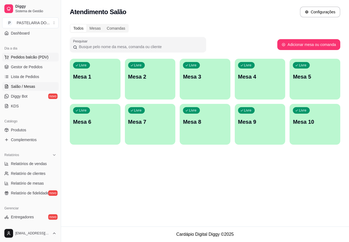
click at [42, 56] on span "Pedidos balcão (PDV)" at bounding box center [30, 56] width 38 height 5
